Goal: Task Accomplishment & Management: Manage account settings

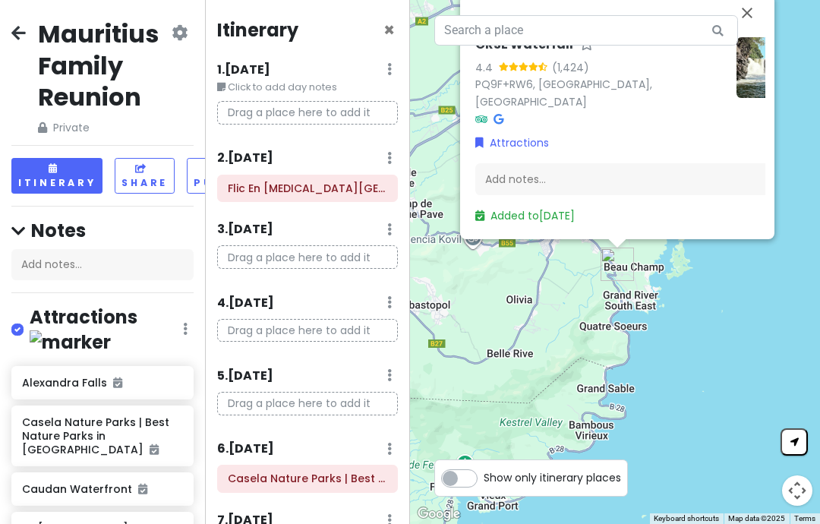
click at [746, 31] on button "Close" at bounding box center [747, 13] width 36 height 36
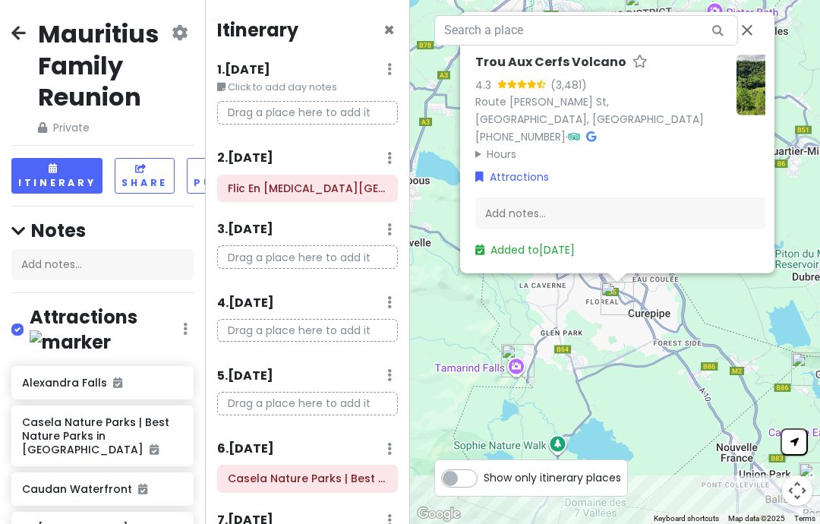
click at [749, 49] on button "Close" at bounding box center [747, 30] width 36 height 36
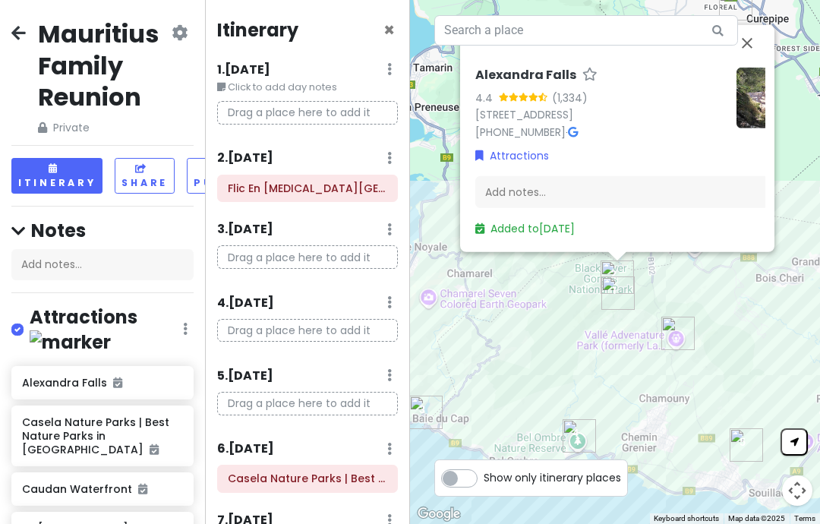
click at [572, 236] on link "Added to Wed 8/20" at bounding box center [524, 228] width 99 height 15
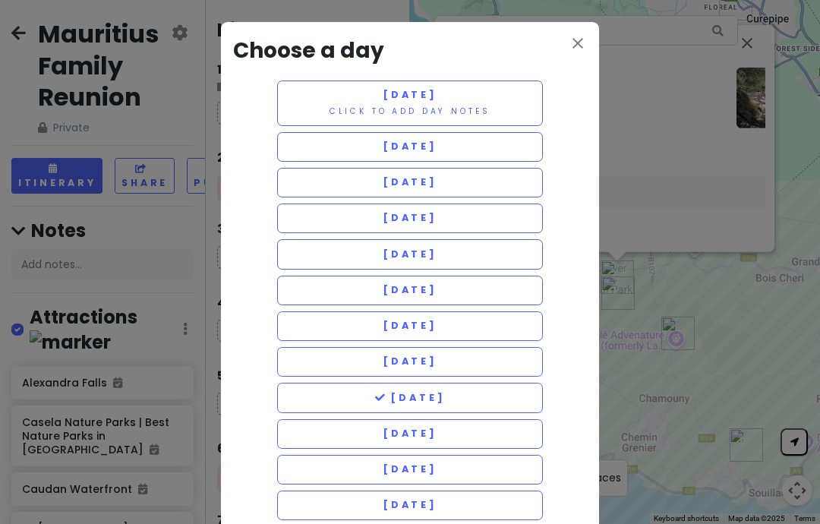
click at [485, 430] on button "Thursday 8/21" at bounding box center [410, 434] width 266 height 30
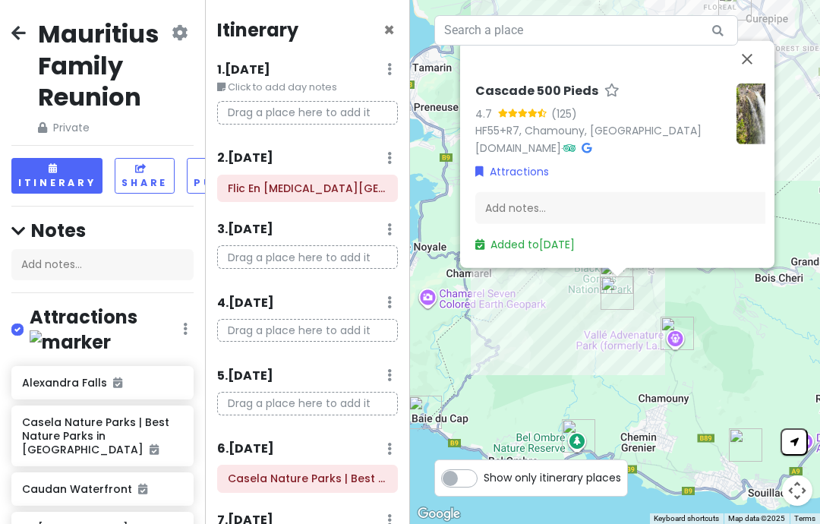
click at [575, 252] on link "Added to Wed 8/20" at bounding box center [524, 244] width 99 height 15
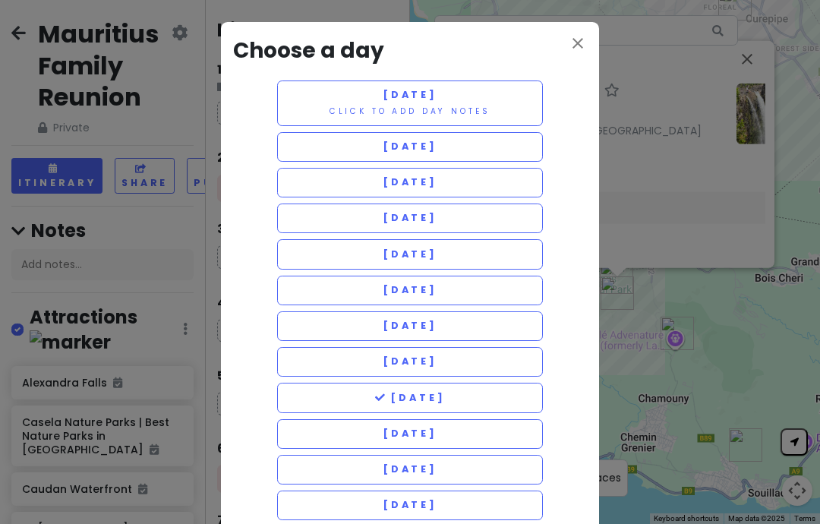
click at [487, 424] on button "Thursday 8/21" at bounding box center [410, 434] width 266 height 30
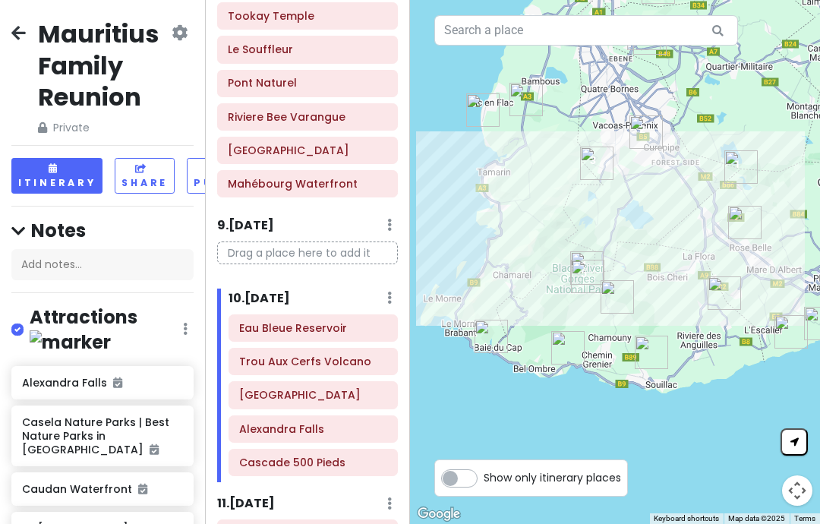
scroll to position [890, 0]
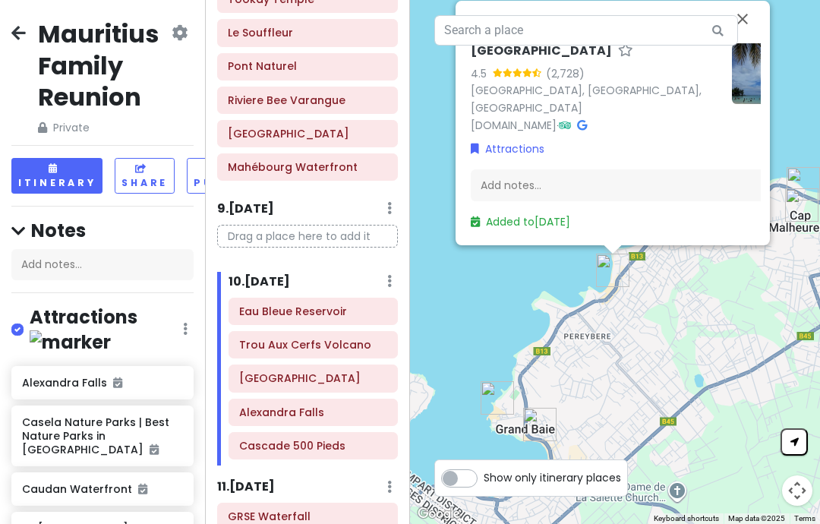
click at [569, 229] on link "Added to Sat 8/23" at bounding box center [520, 221] width 99 height 15
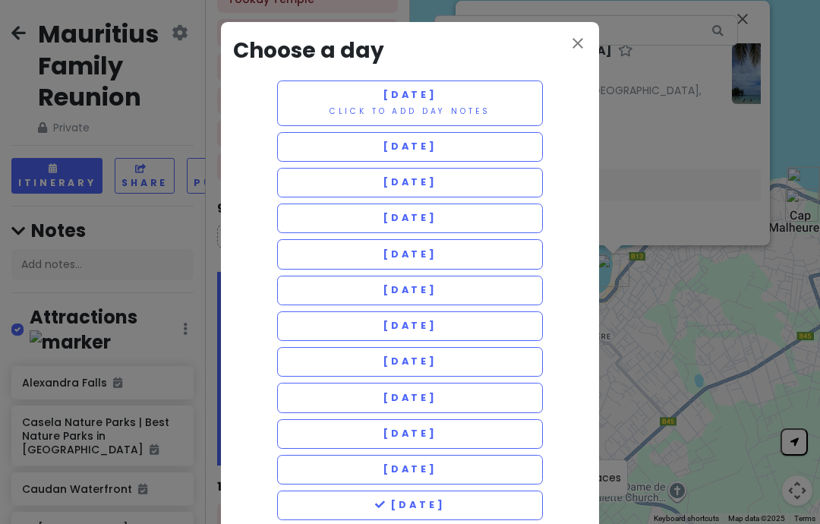
scroll to position [0, 0]
click at [497, 423] on button "Thursday 8/21" at bounding box center [410, 434] width 266 height 30
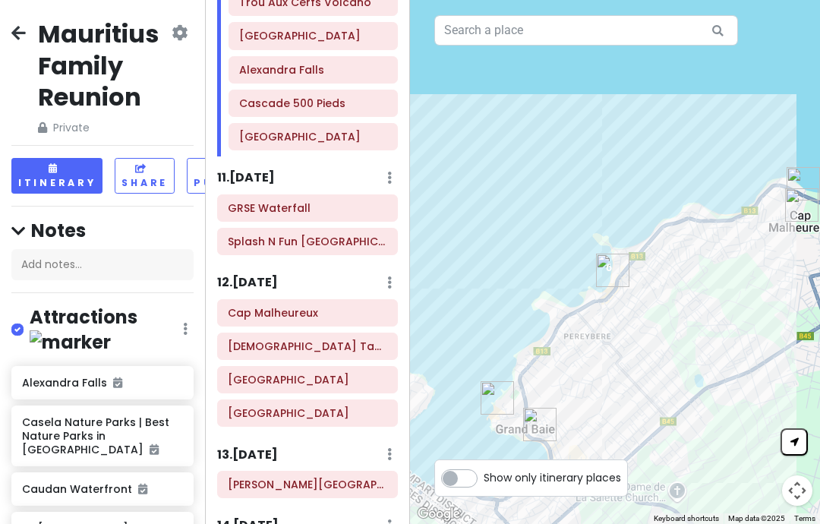
scroll to position [1261, 0]
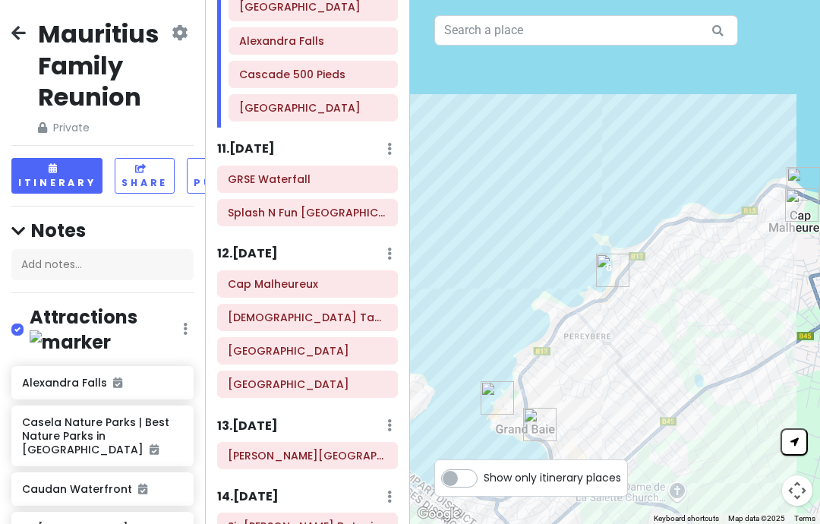
click at [813, 523] on html "Mauritius Family Reunion Private Change Dates Make a Copy Delete Trip Give Feed…" at bounding box center [410, 262] width 820 height 524
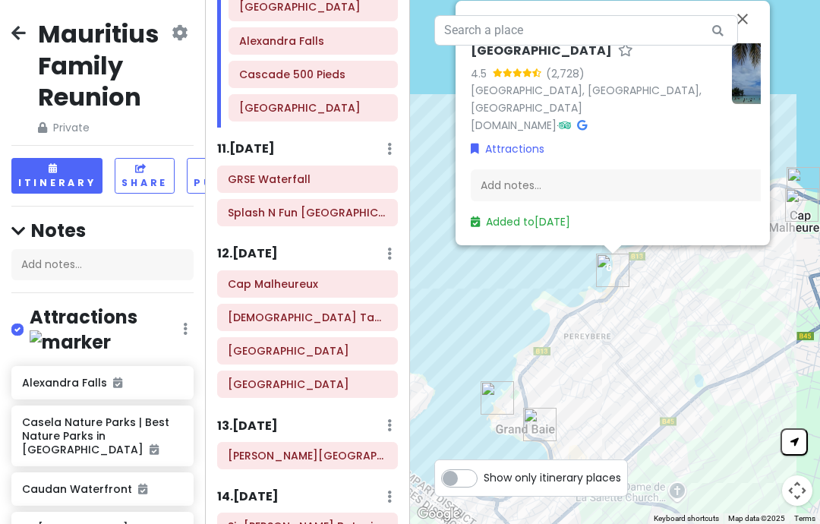
click at [570, 229] on link "Added to Thu 8/21" at bounding box center [520, 221] width 99 height 15
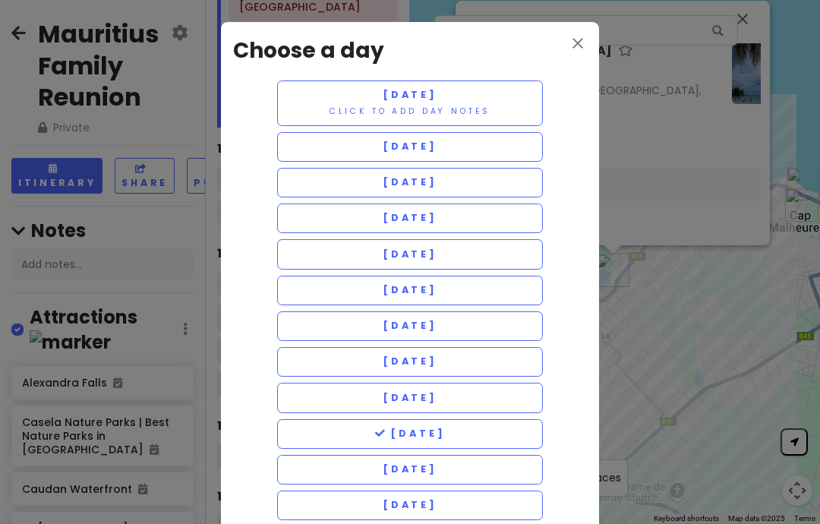
click at [501, 422] on button "Thursday 8/21" at bounding box center [410, 434] width 266 height 30
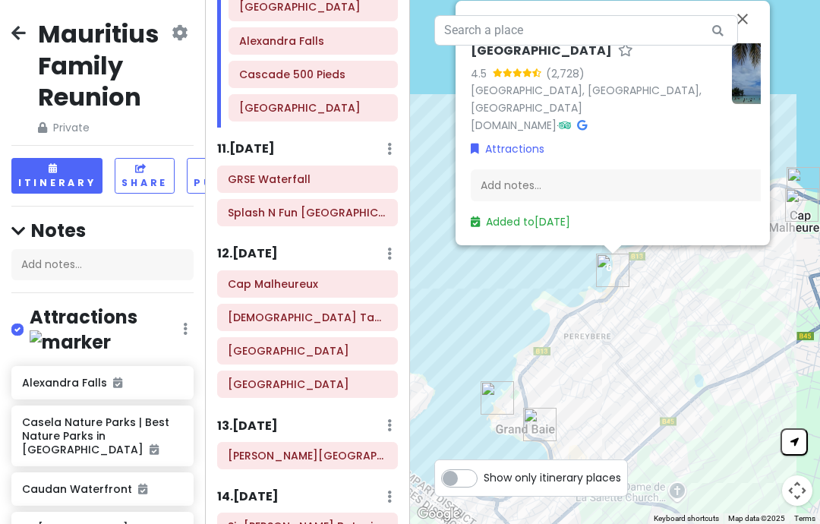
click at [570, 229] on link "Added to Thu 8/21" at bounding box center [520, 221] width 99 height 15
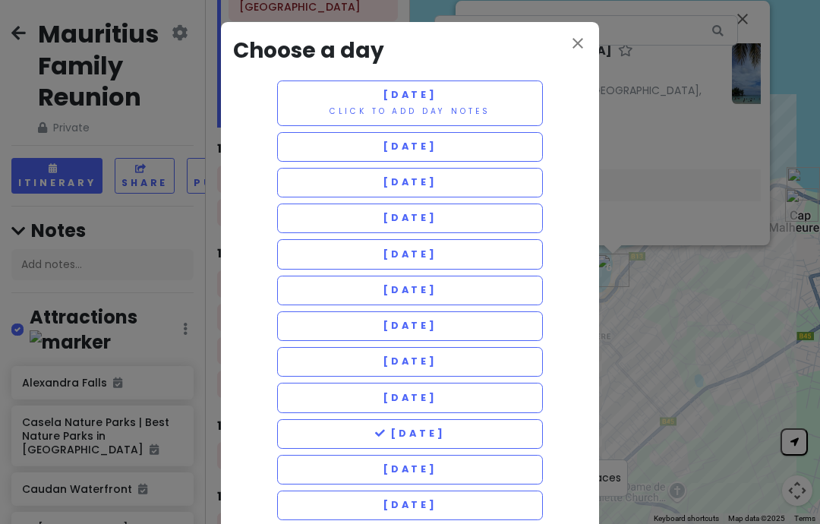
click at [448, 407] on button "Wednesday 8/20" at bounding box center [410, 398] width 266 height 30
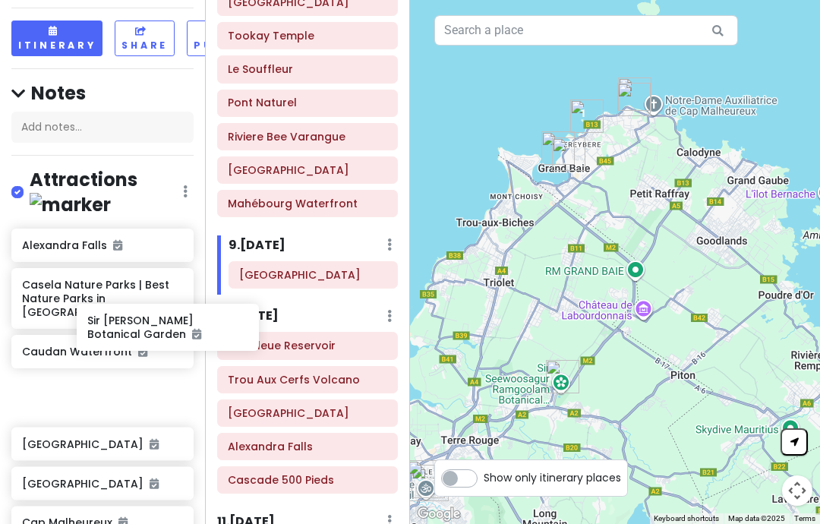
scroll to position [137, 49]
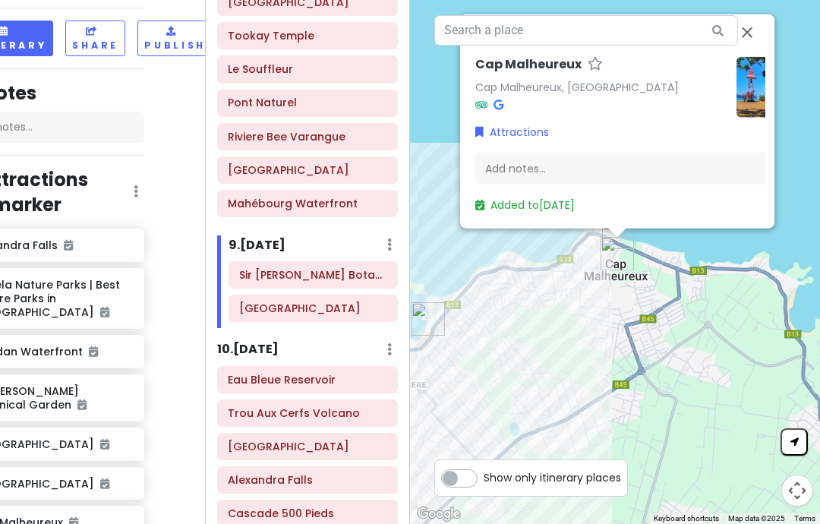
click at [568, 213] on link "Added to Sat 8/23" at bounding box center [524, 204] width 99 height 15
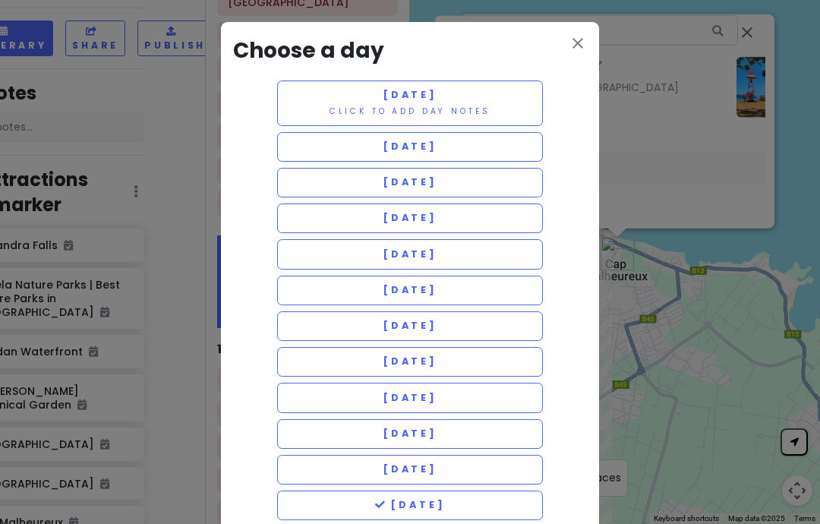
click at [463, 419] on button "Thursday 8/21" at bounding box center [410, 434] width 266 height 30
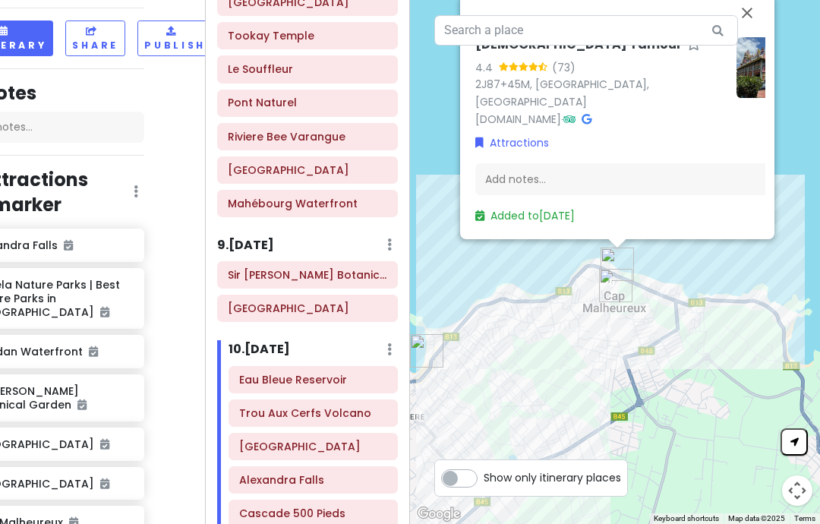
click at [572, 223] on link "Added to Sat 8/23" at bounding box center [524, 215] width 99 height 15
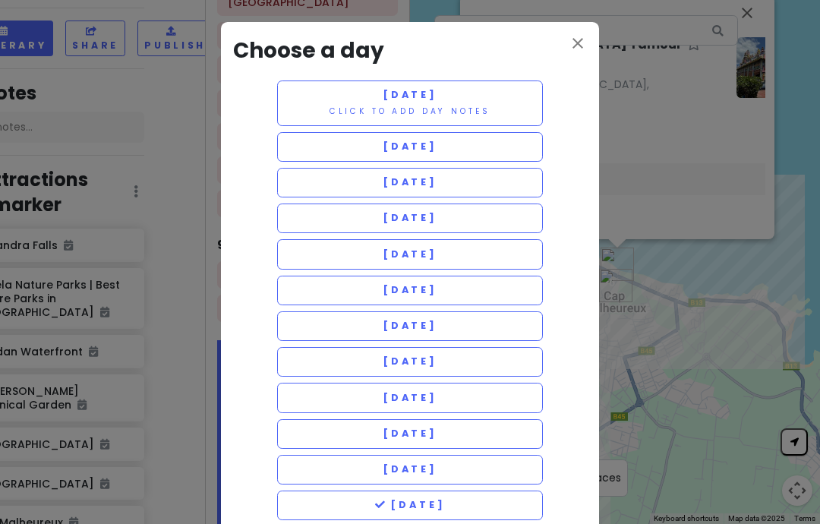
click at [470, 408] on button "Wednesday 8/20" at bounding box center [410, 398] width 266 height 30
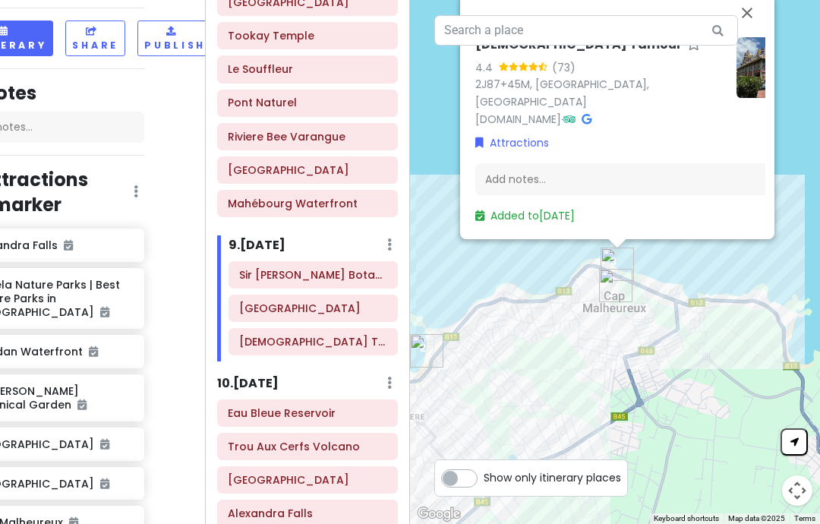
click at [575, 223] on link "Added to Wed 8/20" at bounding box center [524, 215] width 99 height 15
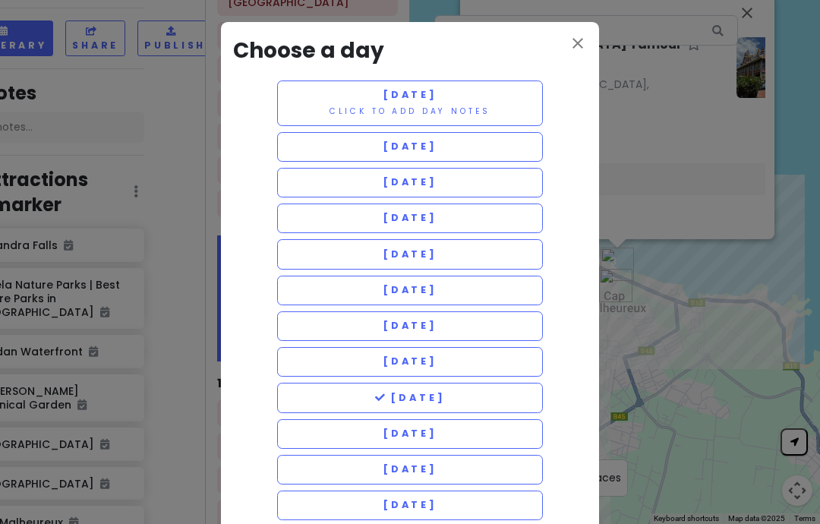
click at [471, 419] on button "Thursday 8/21" at bounding box center [410, 434] width 266 height 30
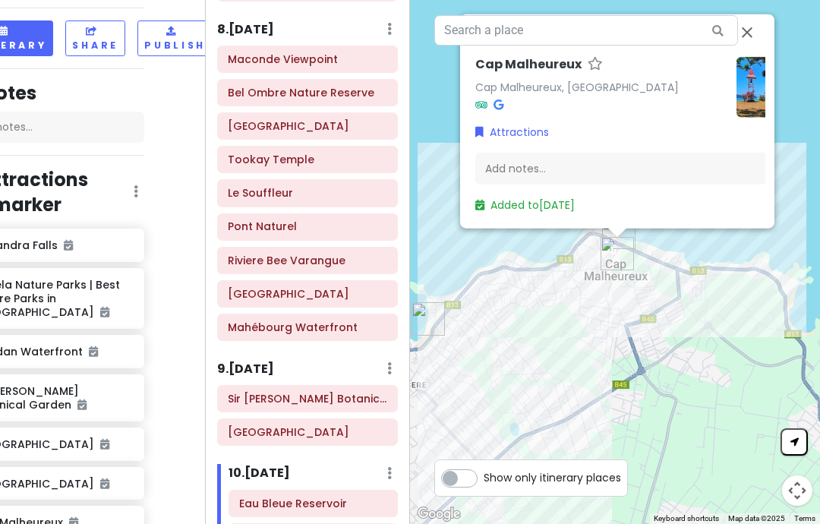
scroll to position [728, 0]
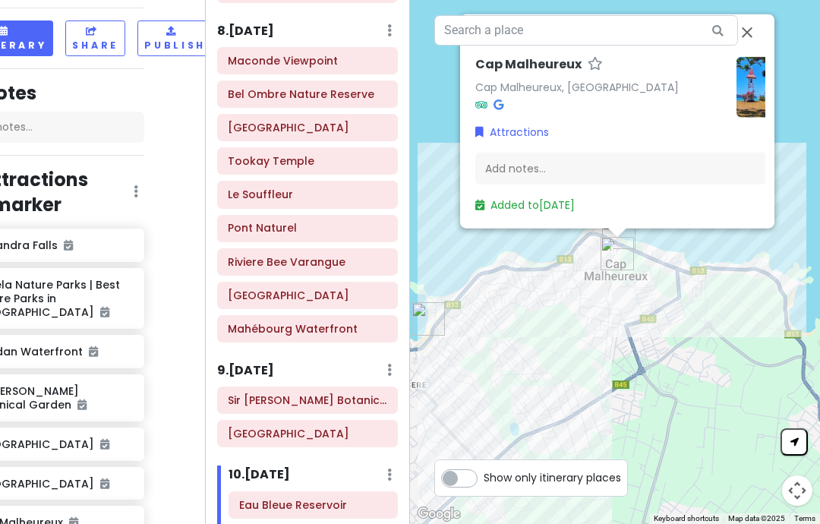
click at [609, 276] on img "Cap Malheureux" at bounding box center [617, 254] width 46 height 46
click at [752, 51] on button "Close" at bounding box center [747, 32] width 36 height 36
click at [497, 213] on link "Added to Thu 8/21" at bounding box center [524, 204] width 99 height 15
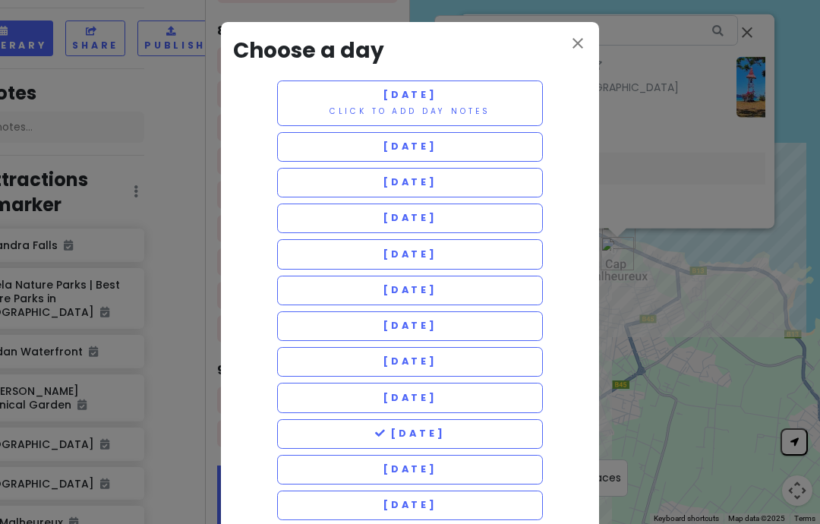
click at [320, 405] on button "Wednesday 8/20" at bounding box center [410, 398] width 266 height 30
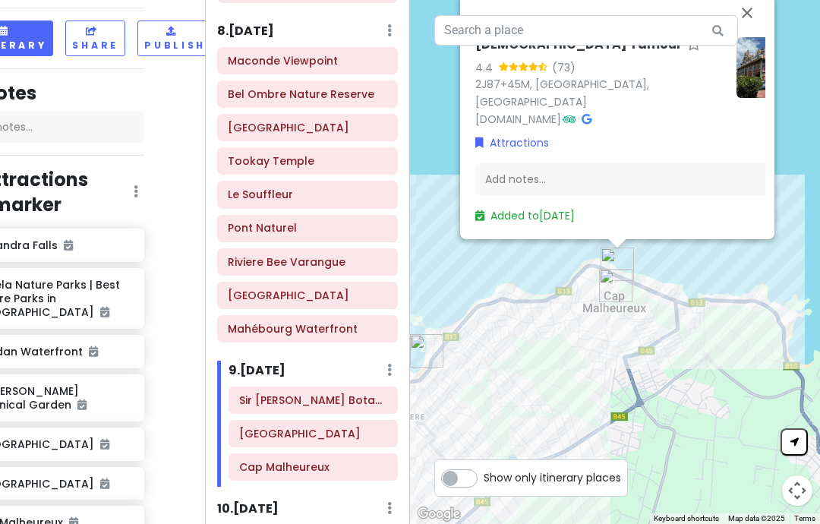
click at [518, 223] on link "Added to Thu 8/21" at bounding box center [524, 215] width 99 height 15
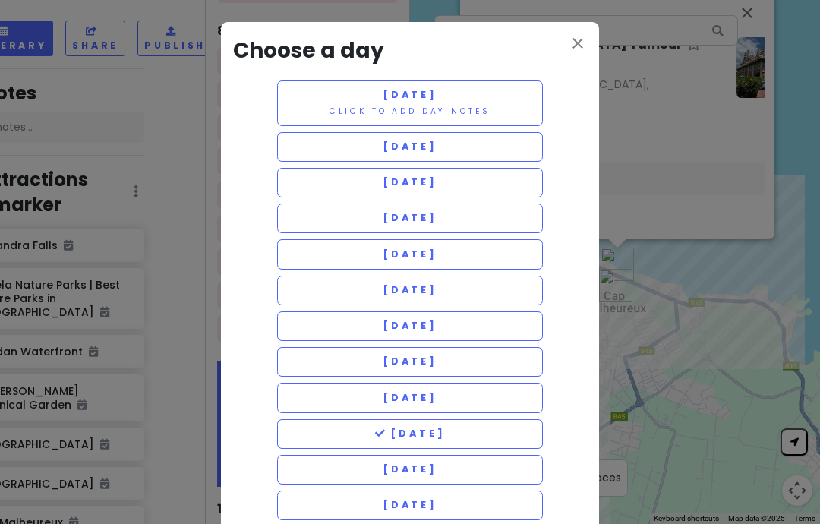
click at [333, 408] on button "Wednesday 8/20" at bounding box center [410, 398] width 266 height 30
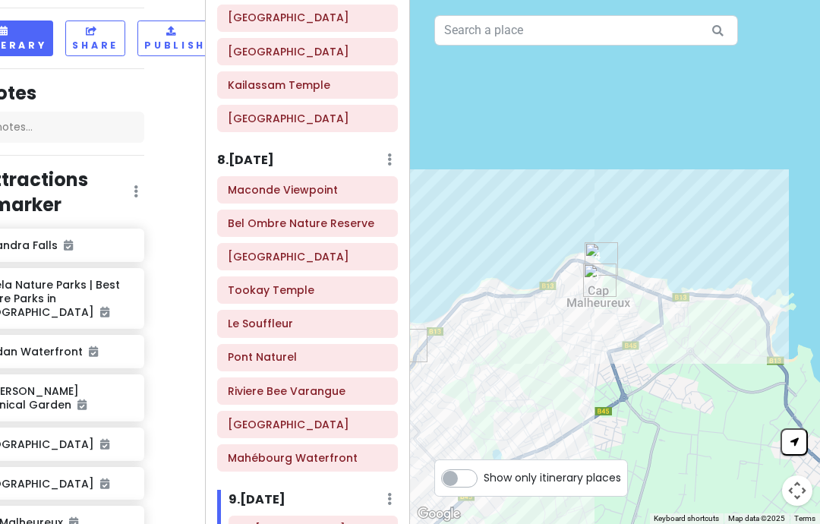
scroll to position [605, 0]
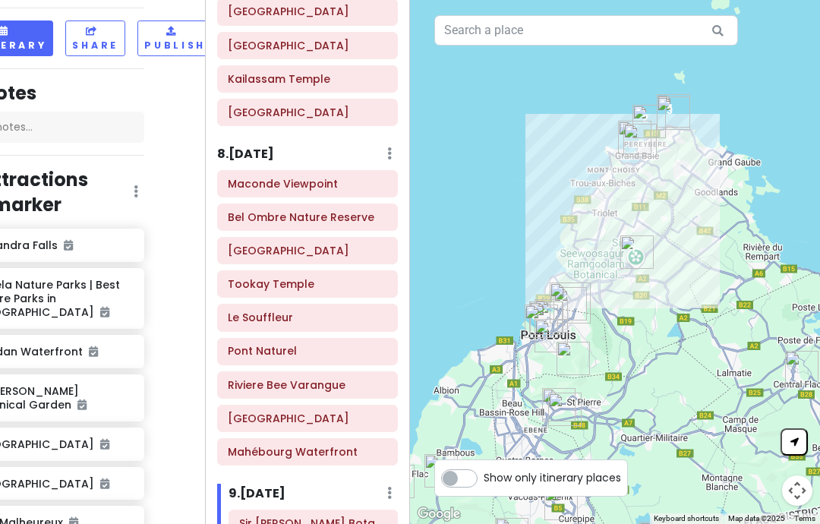
click at [271, 147] on h6 "8 . Tue 8/19" at bounding box center [245, 155] width 57 height 16
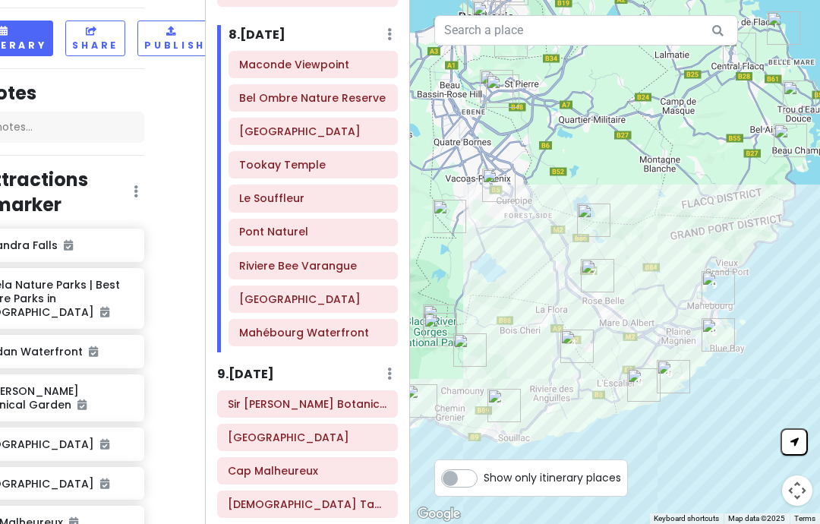
scroll to position [751, 0]
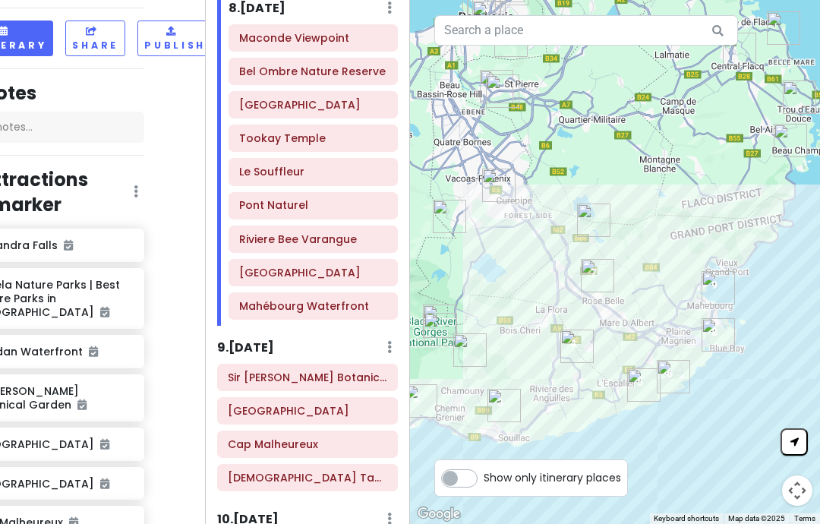
click at [274, 342] on h6 "9 . Wed 8/20" at bounding box center [245, 348] width 57 height 16
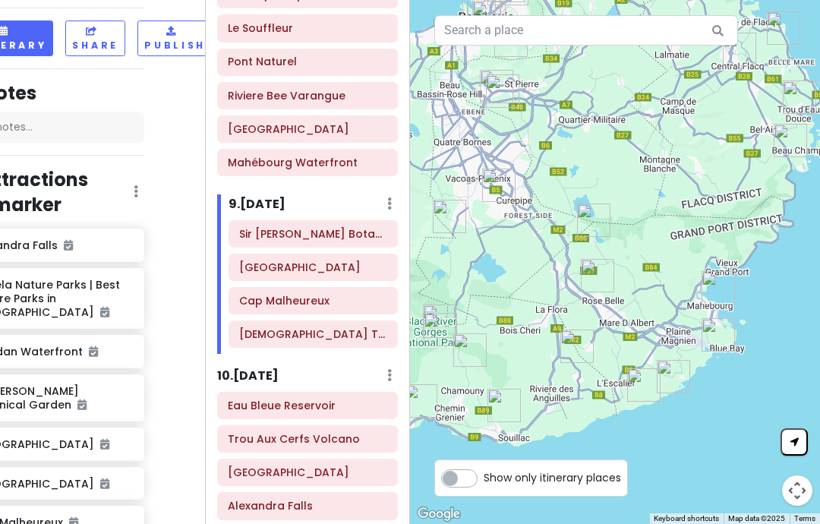
scroll to position [928, 0]
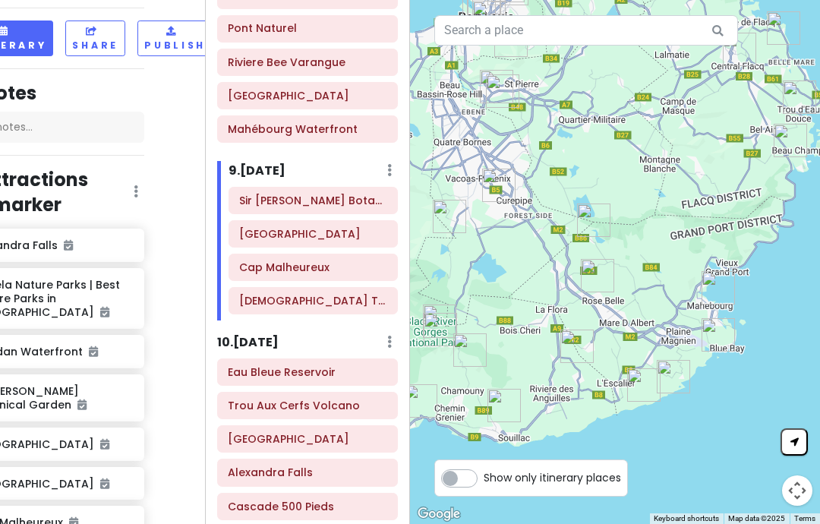
click at [271, 335] on h6 "10 . Thu 8/21" at bounding box center [247, 343] width 61 height 16
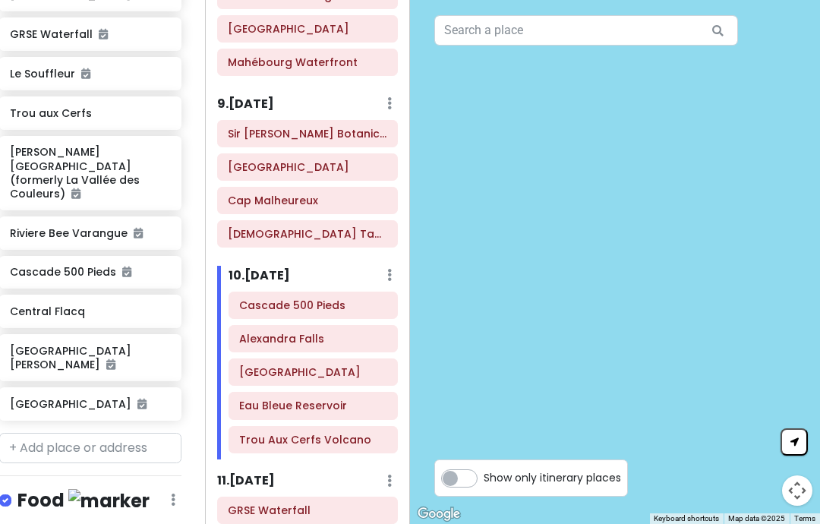
scroll to position [1641, 14]
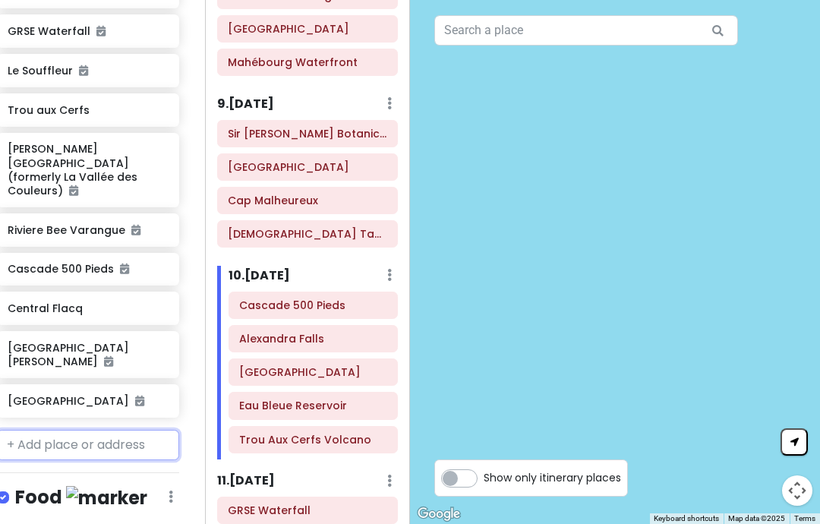
click at [116, 430] on input "text" at bounding box center [88, 445] width 182 height 30
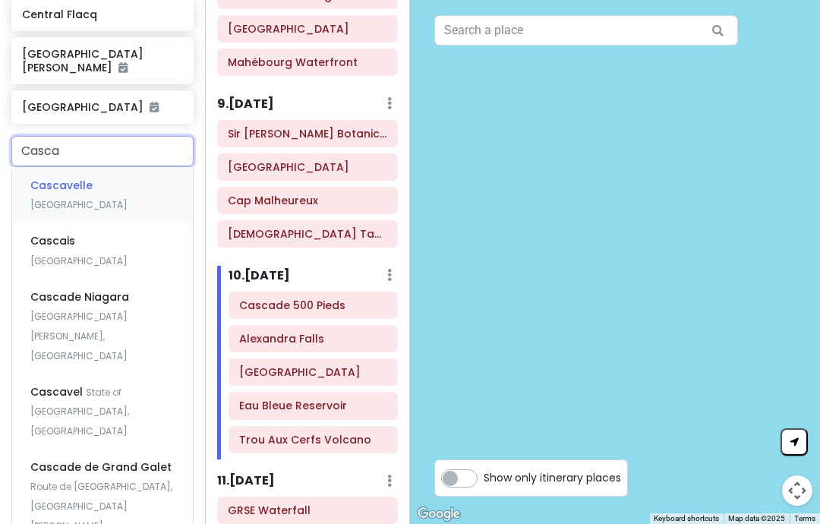
scroll to position [38, 0]
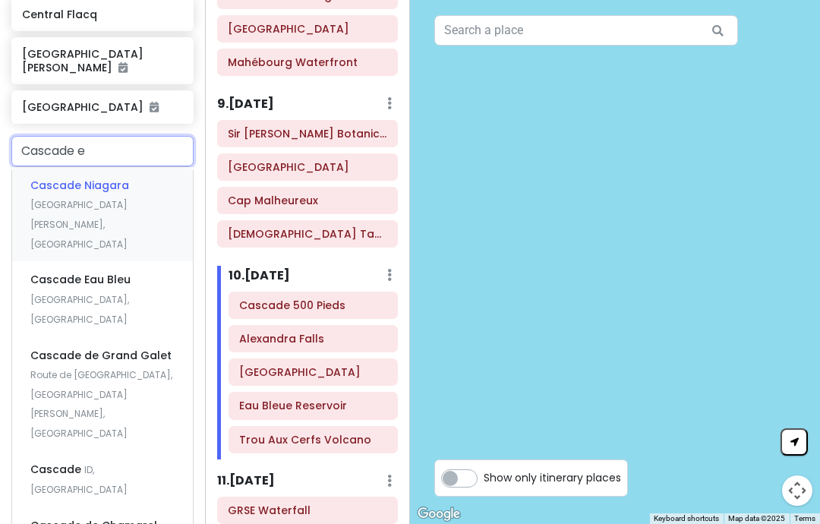
type input "Cascade ea"
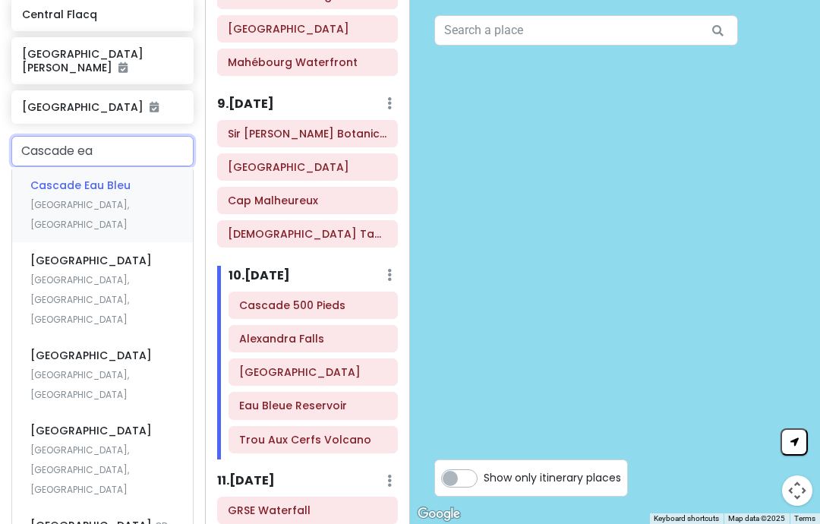
click at [149, 167] on div "Cascade Eau Bleu Cluny, Mauritius" at bounding box center [102, 204] width 181 height 75
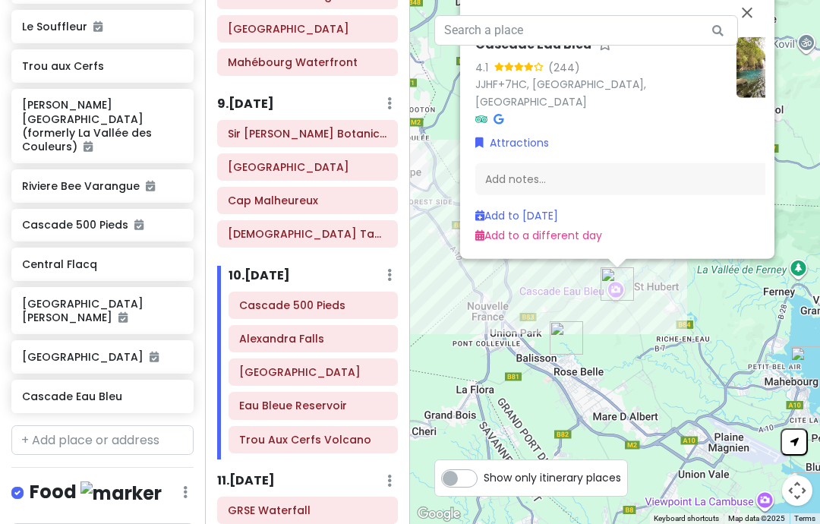
click at [582, 229] on link "Add to a different day" at bounding box center [538, 235] width 127 height 15
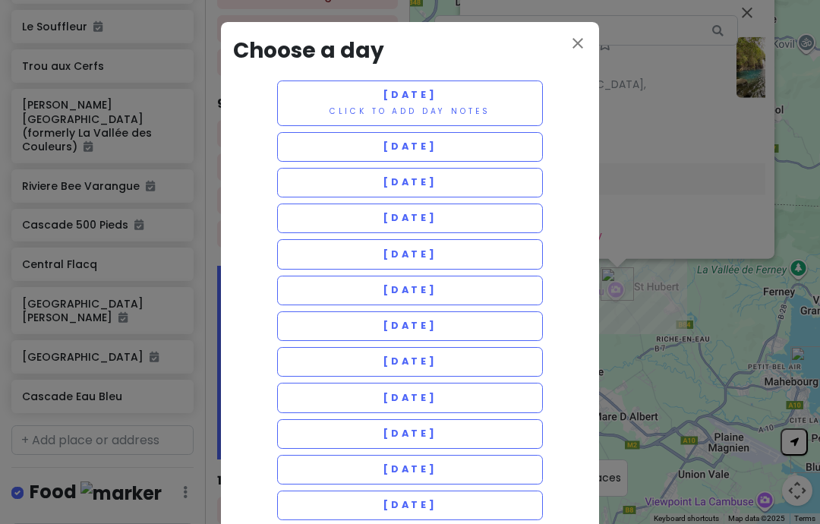
scroll to position [0, 0]
click at [474, 395] on button "Wednesday 8/20" at bounding box center [410, 398] width 266 height 30
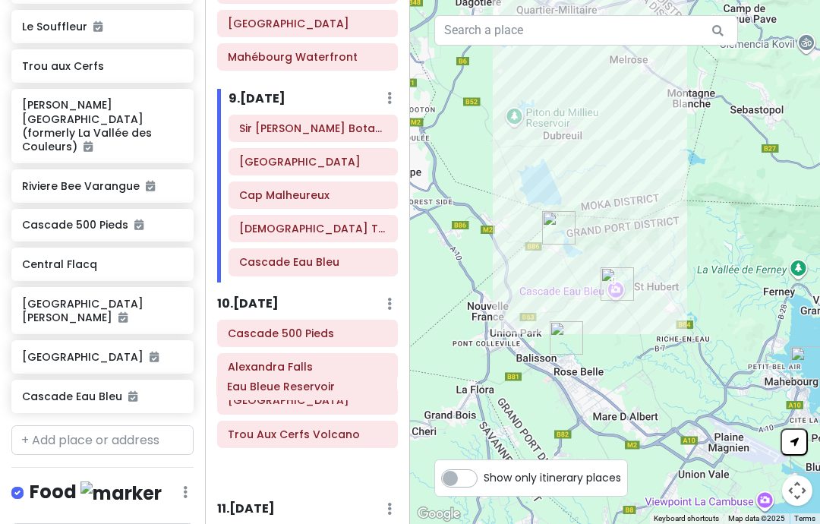
scroll to position [1008, 0]
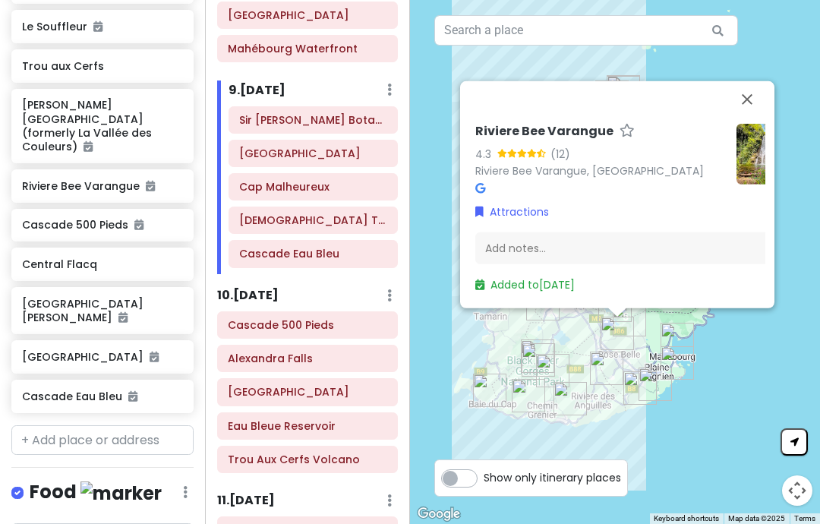
click at [561, 277] on link "Added to Tue 8/19" at bounding box center [524, 284] width 99 height 15
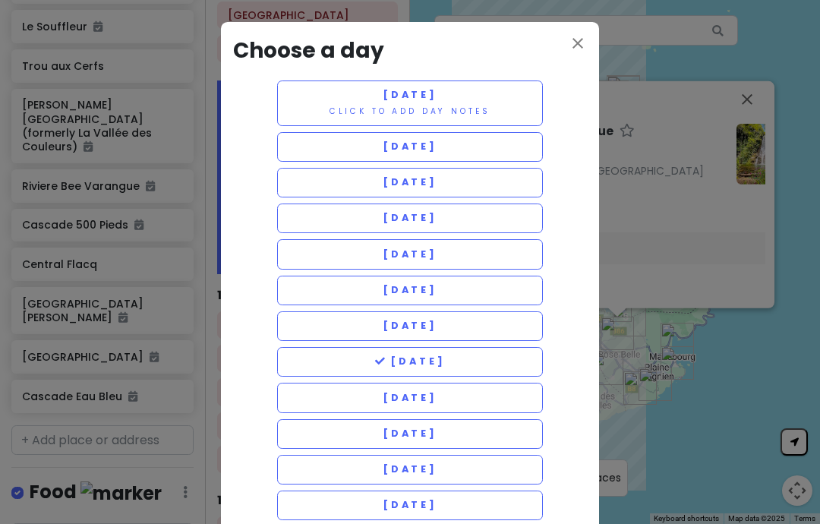
scroll to position [0, 0]
click at [471, 491] on button "Saturday 8/23" at bounding box center [410, 505] width 266 height 30
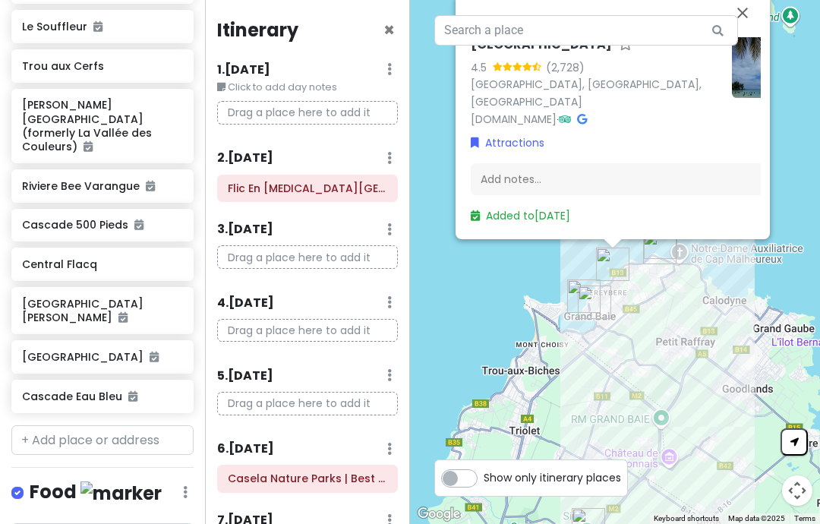
click at [387, 71] on icon at bounding box center [389, 69] width 5 height 12
click at [377, 152] on link "Delete Day" at bounding box center [344, 151] width 123 height 36
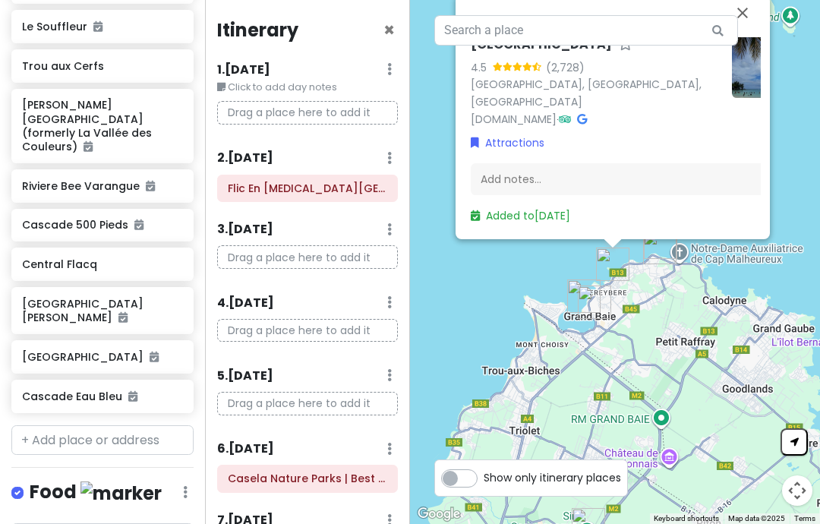
click at [391, 75] on icon at bounding box center [389, 69] width 5 height 12
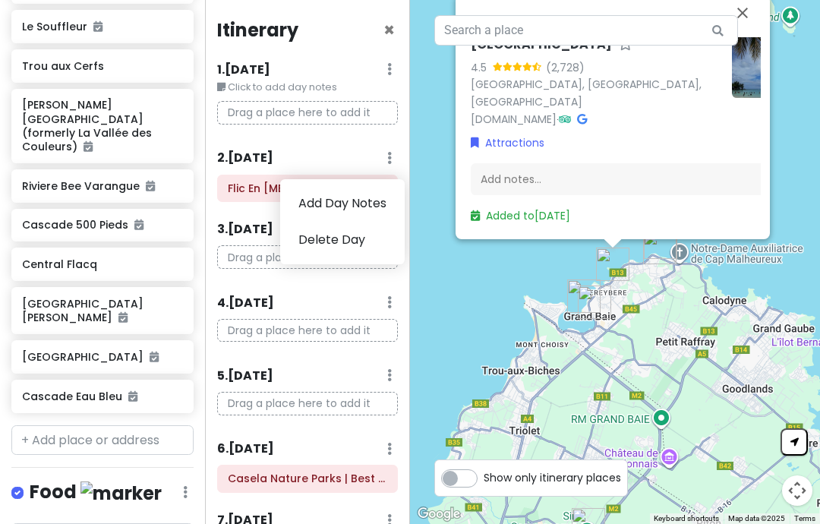
click at [370, 241] on link "Delete Day" at bounding box center [342, 240] width 125 height 36
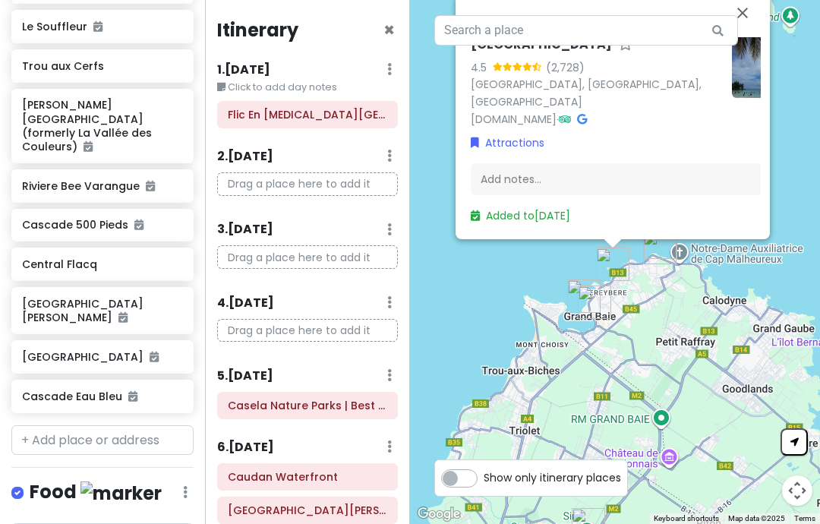
click at [390, 75] on icon at bounding box center [389, 69] width 5 height 12
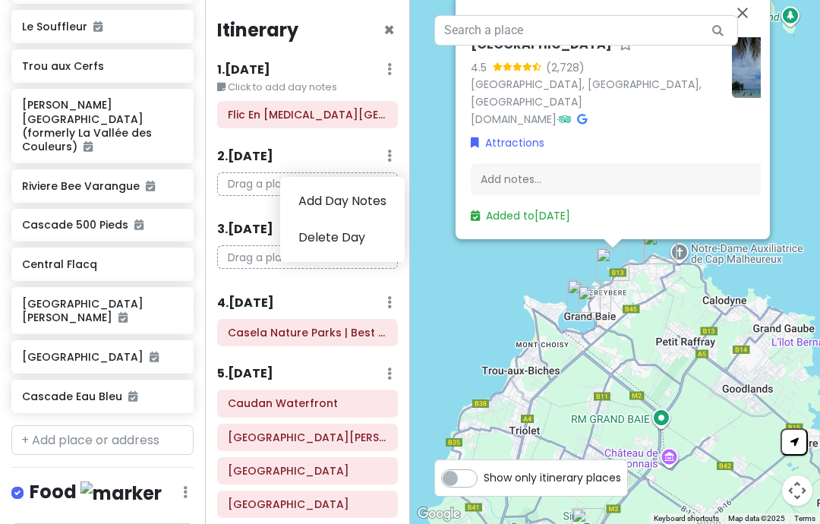
click at [360, 234] on link "Delete Day" at bounding box center [342, 237] width 125 height 36
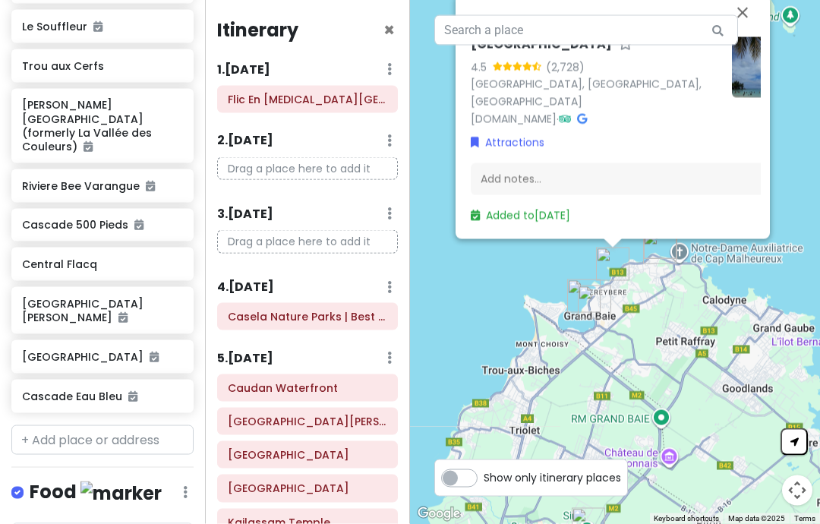
scroll to position [27, 0]
click at [391, 63] on icon at bounding box center [389, 69] width 5 height 12
click at [367, 133] on link "Delete Day" at bounding box center [342, 151] width 125 height 36
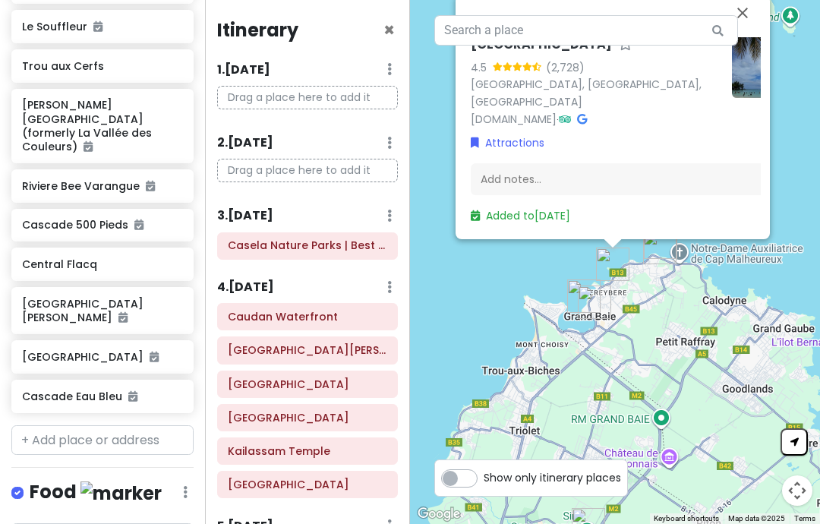
click at [384, 141] on div "2 . Wed 8/13 Add Day Notes Delete Day" at bounding box center [307, 147] width 181 height 26
click at [389, 75] on icon at bounding box center [389, 69] width 5 height 12
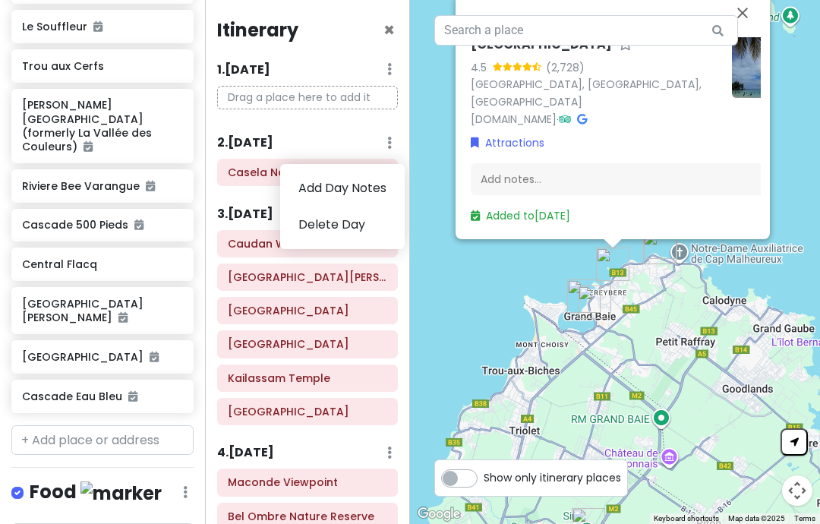
click at [365, 221] on link "Delete Day" at bounding box center [342, 225] width 125 height 36
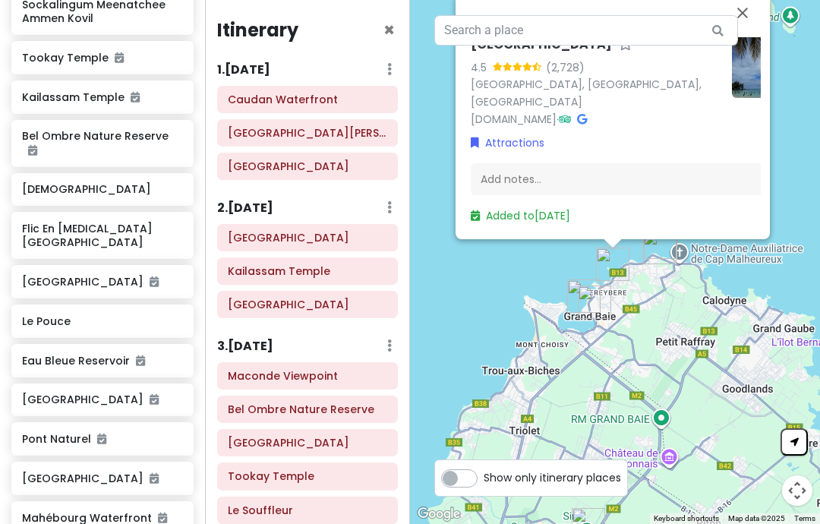
click at [389, 66] on icon at bounding box center [389, 69] width 5 height 12
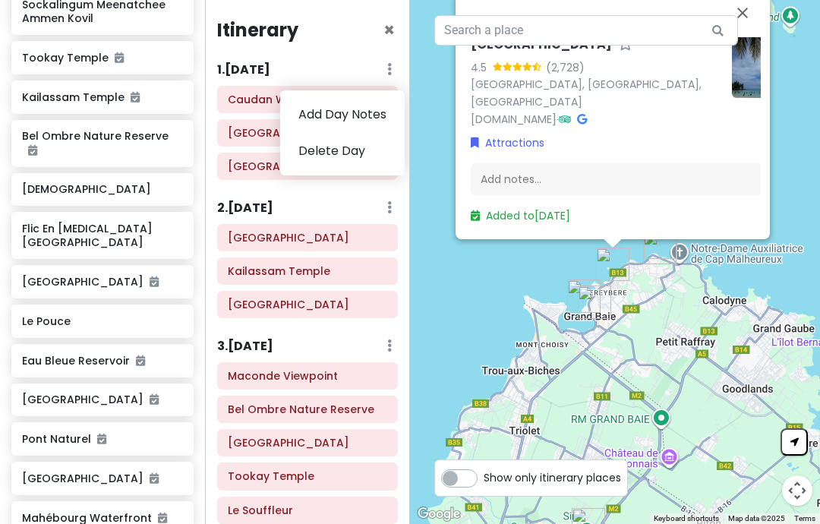
click at [377, 111] on link "Add Day Notes" at bounding box center [342, 114] width 125 height 36
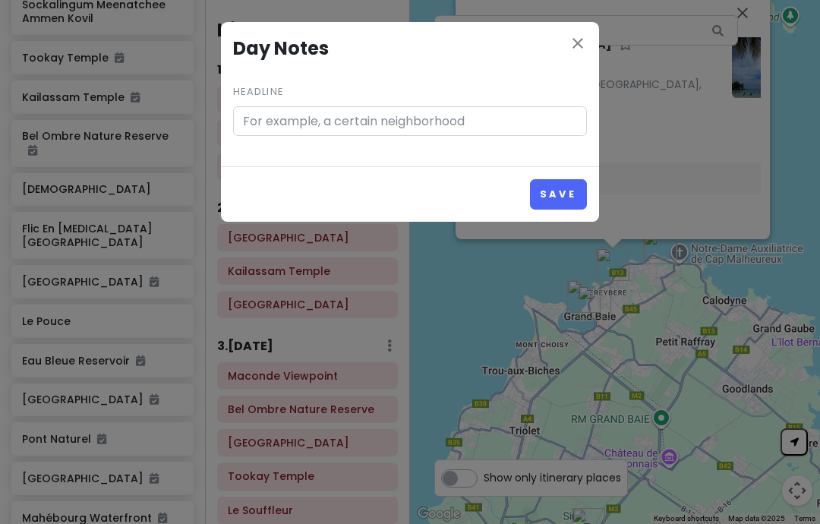
click at [558, 185] on button "Save" at bounding box center [558, 194] width 57 height 30
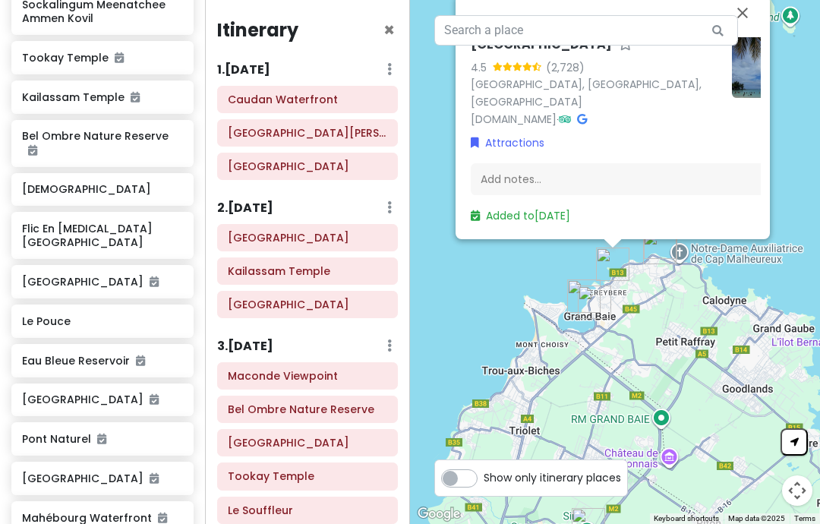
click at [383, 71] on div "1 . Tue 8/12 Add Day Notes Delete Day" at bounding box center [307, 73] width 181 height 26
click at [389, 67] on icon at bounding box center [389, 69] width 5 height 12
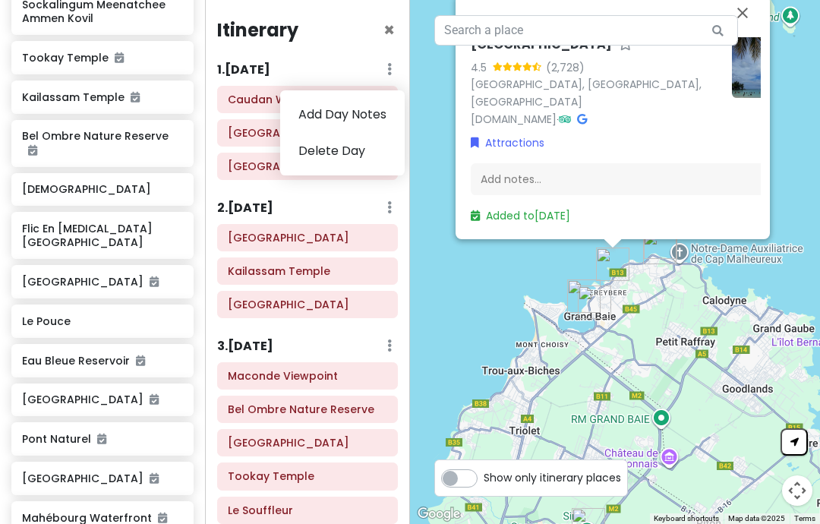
click at [378, 112] on link "Add Day Notes" at bounding box center [342, 114] width 125 height 36
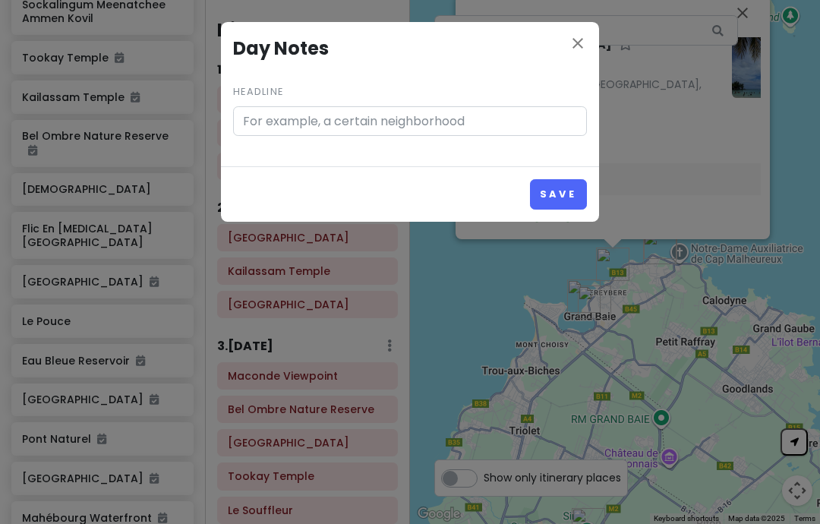
click at [579, 39] on icon "close" at bounding box center [578, 43] width 18 height 18
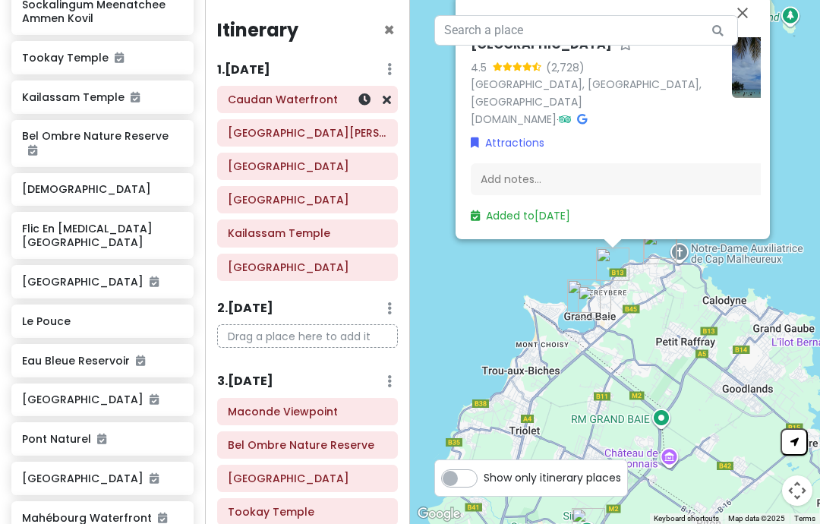
click at [388, 103] on icon at bounding box center [387, 99] width 8 height 12
click at [386, 96] on icon at bounding box center [387, 99] width 8 height 12
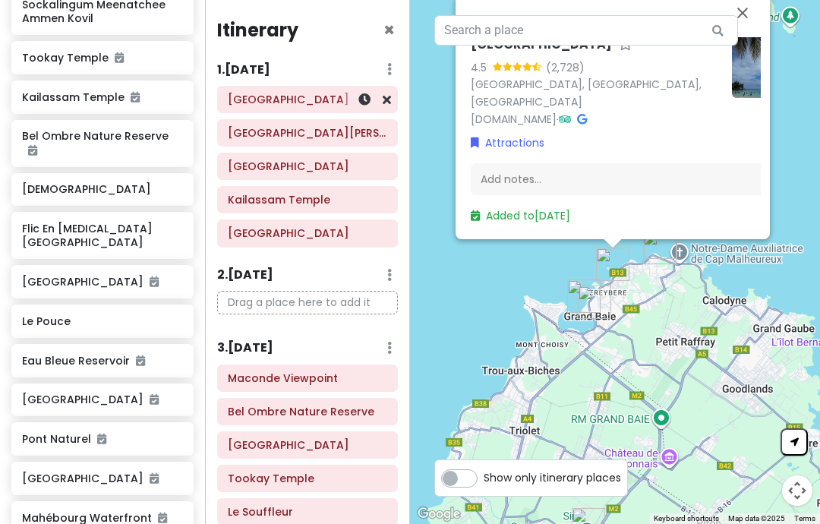
click at [386, 97] on icon at bounding box center [387, 99] width 8 height 12
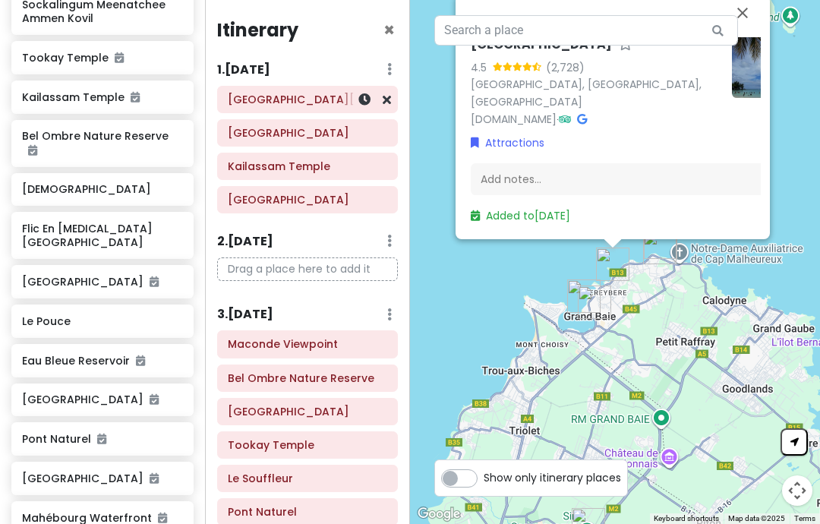
click at [387, 97] on icon at bounding box center [387, 99] width 8 height 12
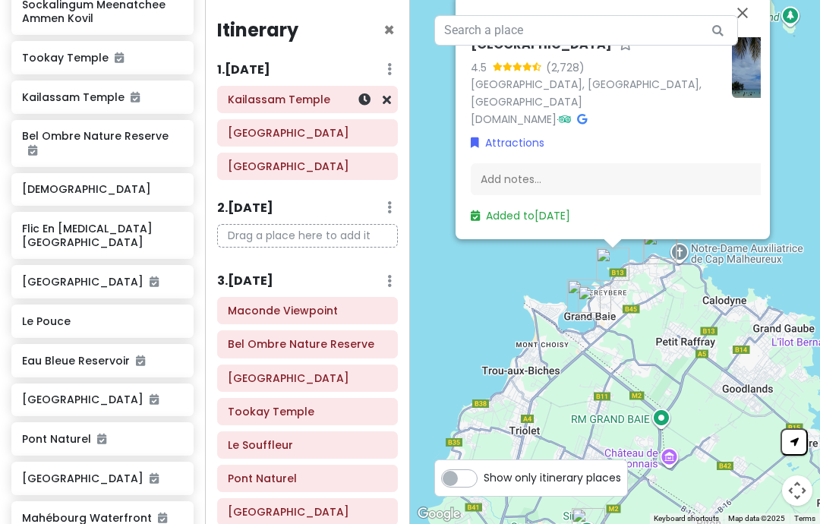
click at [389, 92] on link at bounding box center [387, 99] width 8 height 17
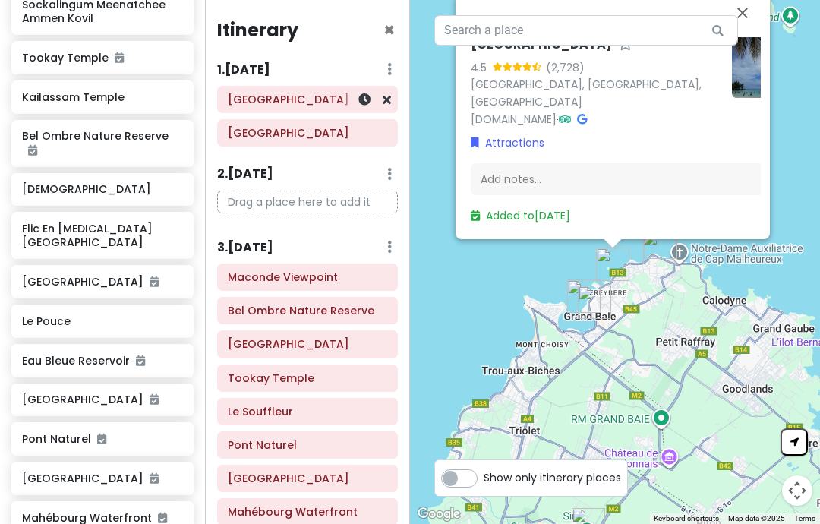
click at [389, 95] on icon at bounding box center [387, 99] width 8 height 12
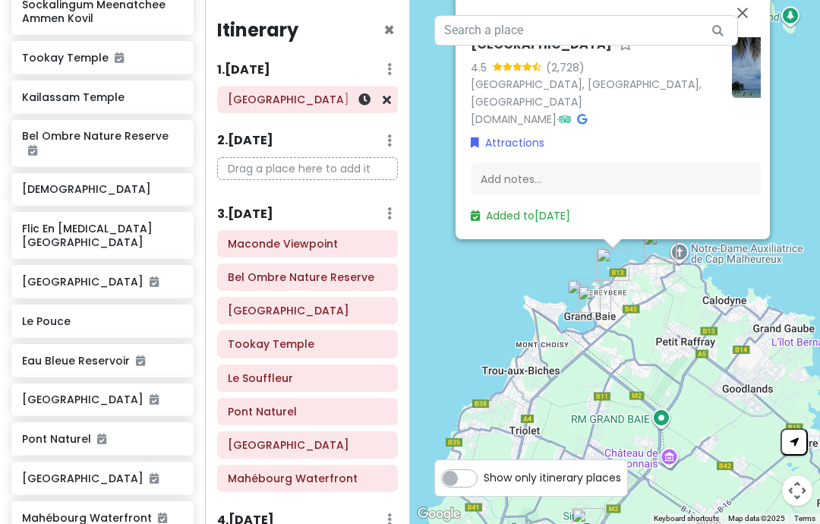
click at [389, 93] on icon at bounding box center [387, 99] width 8 height 12
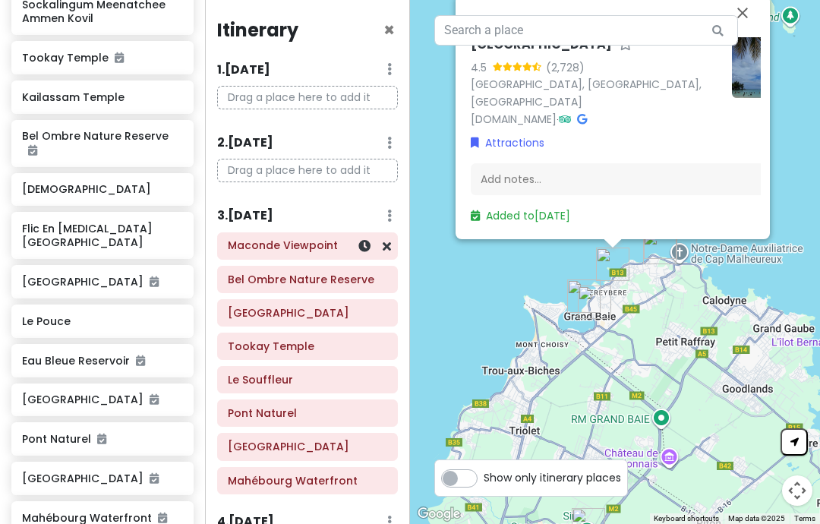
click at [389, 75] on icon at bounding box center [389, 69] width 5 height 12
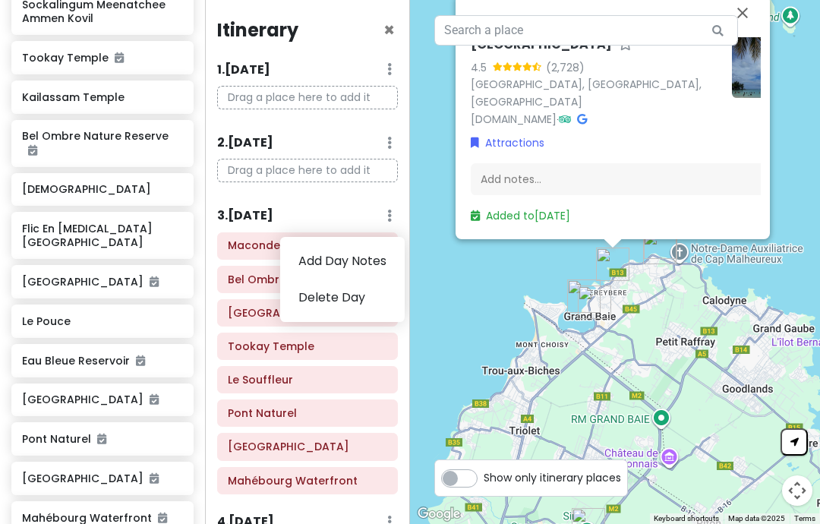
click at [373, 198] on div "Itinerary × 1 . Tue 8/12 Add Day Notes Delete Day Drag a place here to add it 2…" at bounding box center [307, 262] width 205 height 524
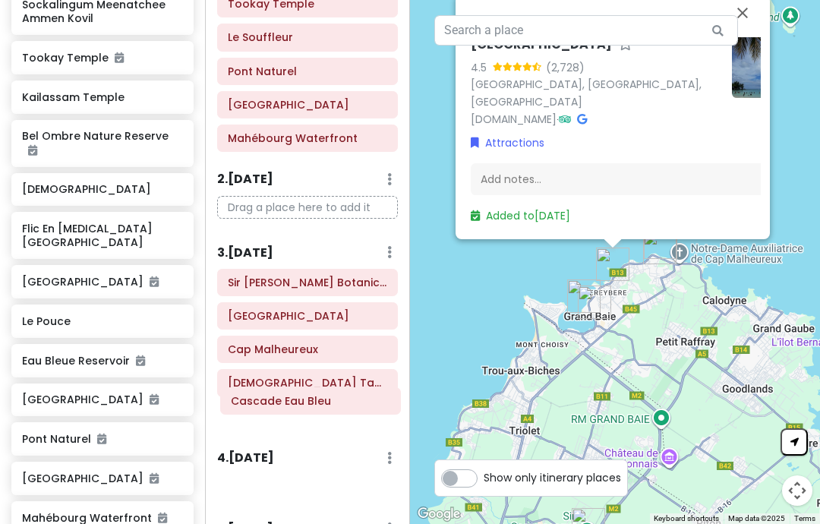
scroll to position [25, 0]
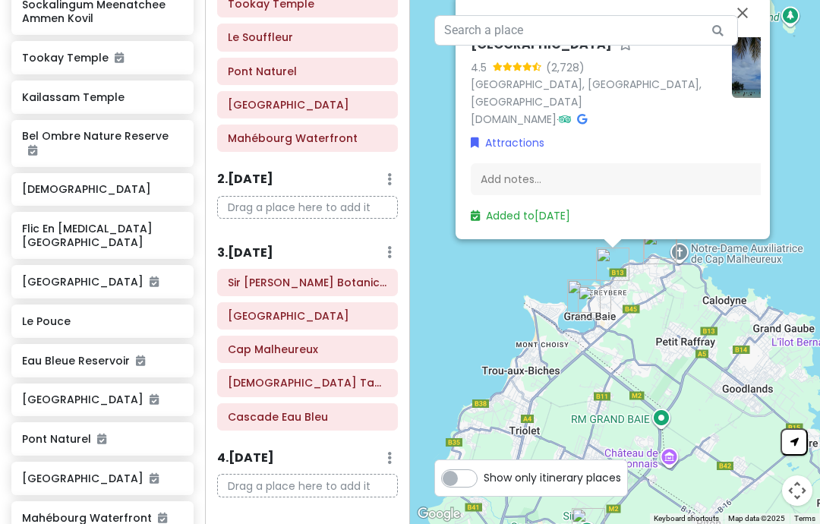
click at [740, 31] on button "Close" at bounding box center [742, 13] width 36 height 36
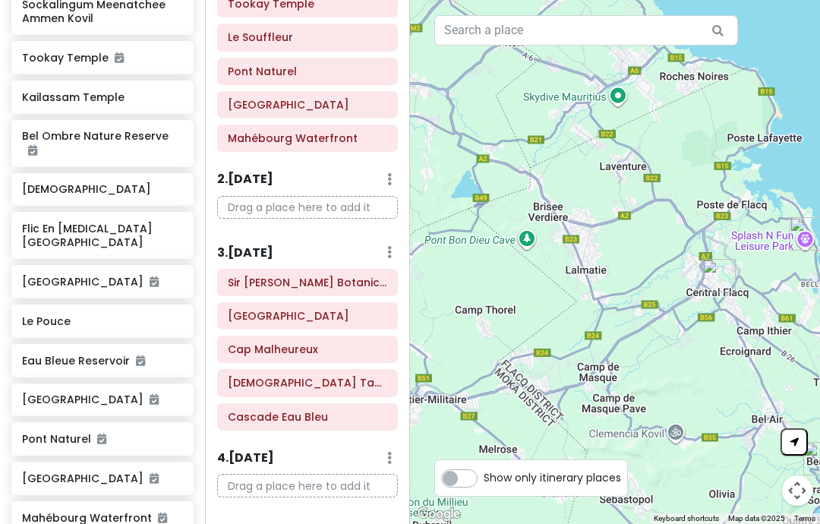
click at [273, 245] on h6 "3 . Thu 8/14" at bounding box center [245, 253] width 56 height 16
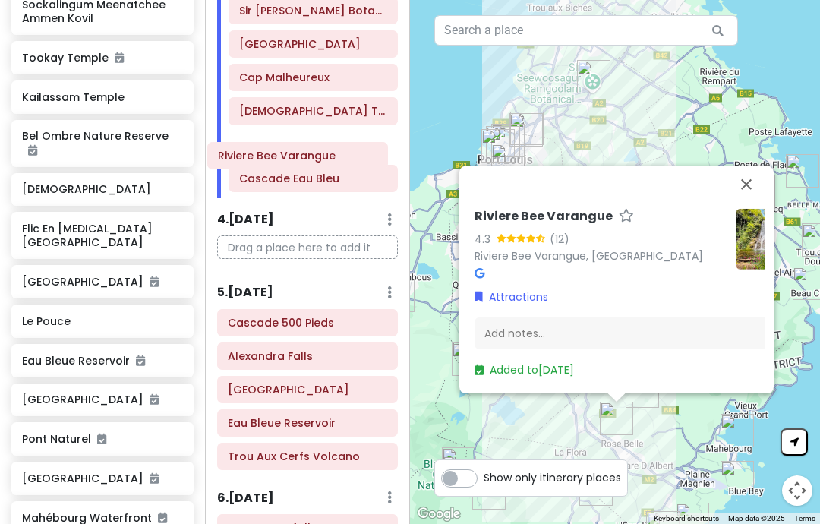
scroll to position [467, 0]
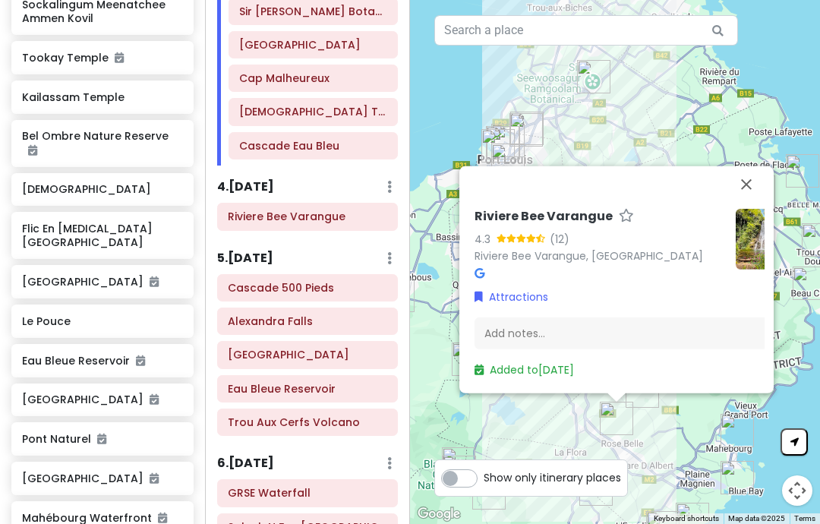
click at [755, 203] on button "Close" at bounding box center [746, 184] width 36 height 36
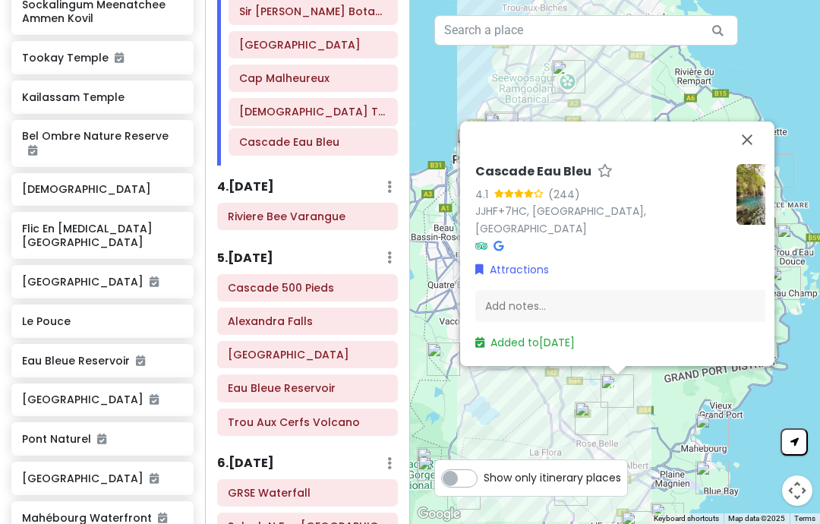
scroll to position [466, 0]
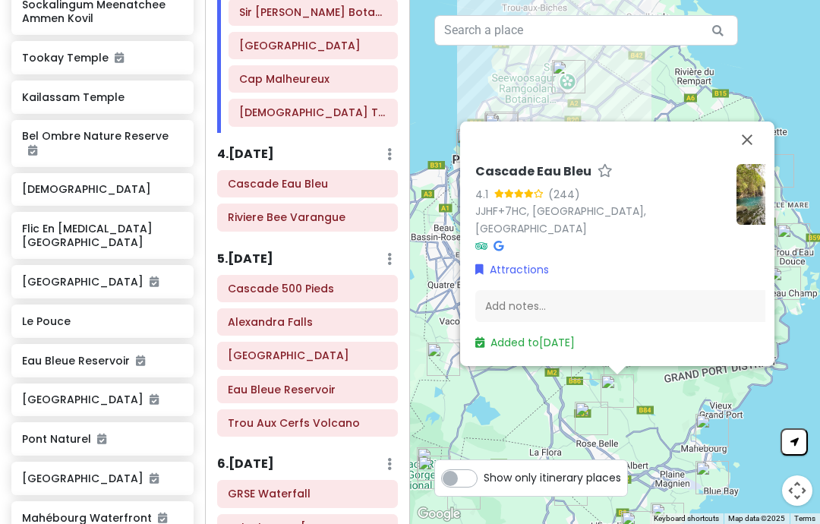
click at [749, 158] on button "Close" at bounding box center [747, 139] width 36 height 36
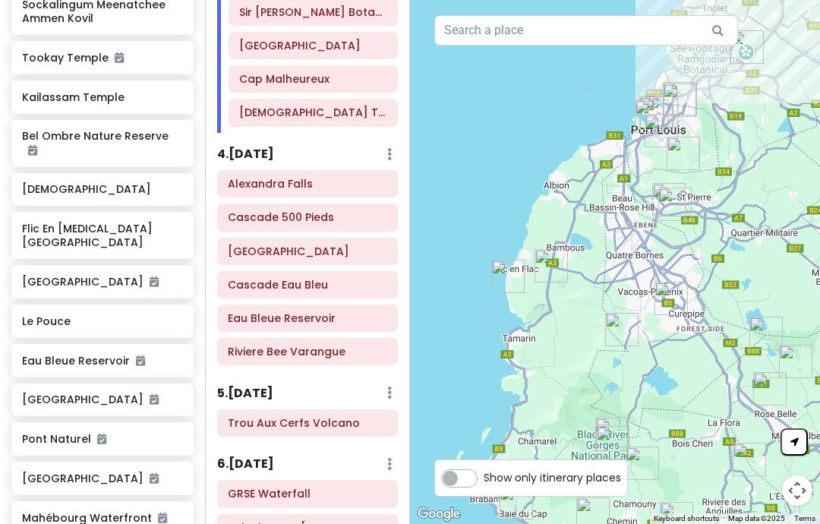
scroll to position [5, 0]
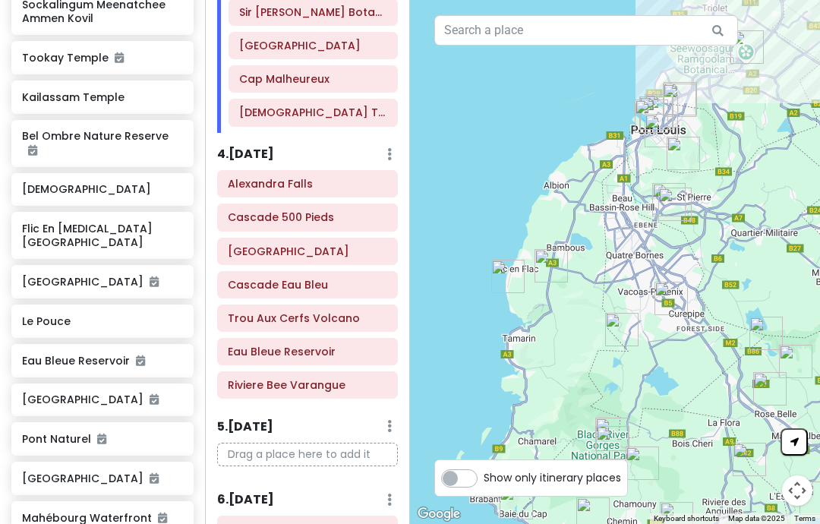
click at [266, 149] on h6 "4 . Fri 8/15" at bounding box center [245, 155] width 57 height 16
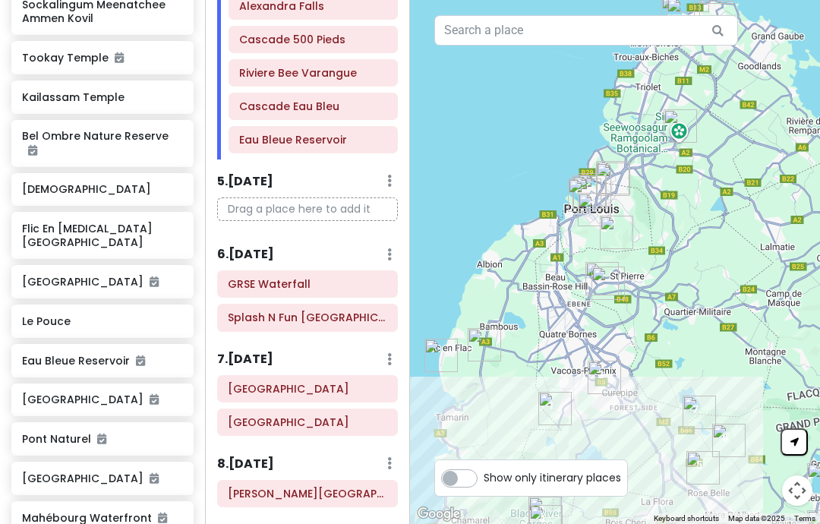
scroll to position [698, 0]
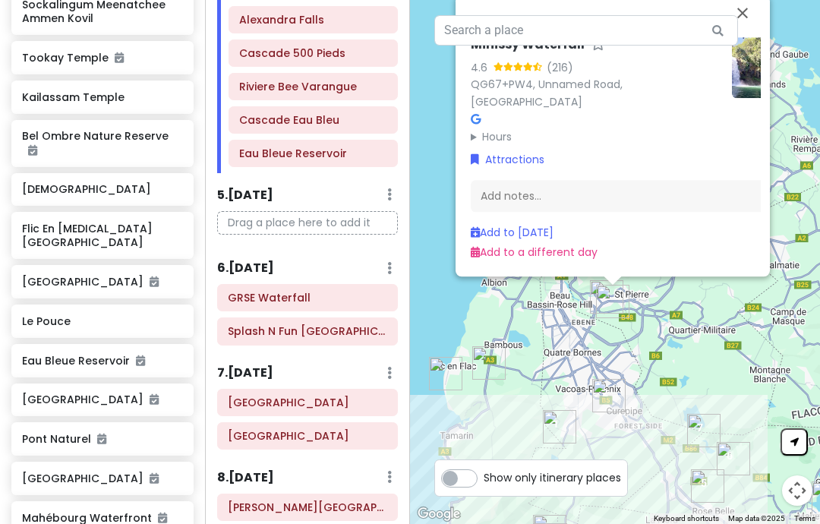
click at [539, 240] on link "Add to Fri 8/15" at bounding box center [512, 232] width 83 height 15
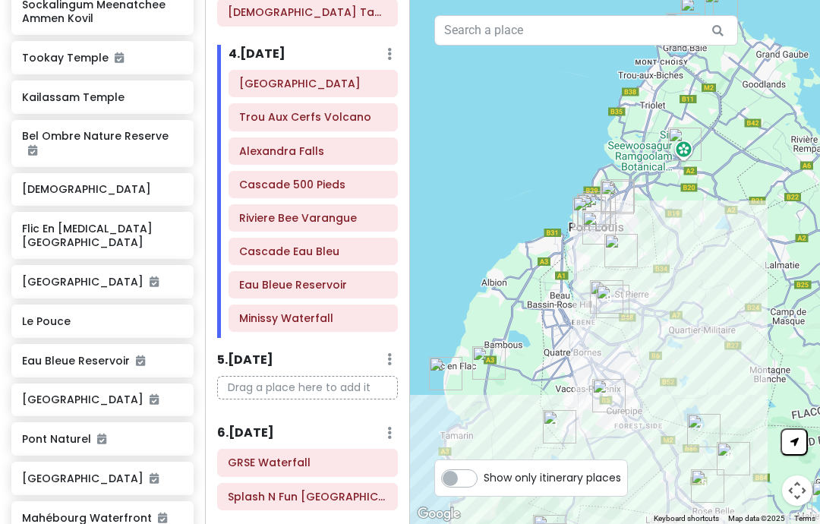
scroll to position [541, 0]
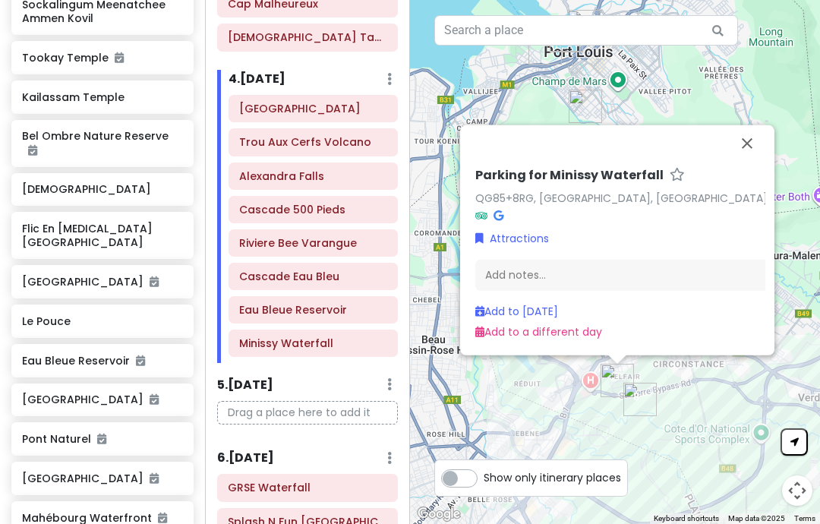
click at [550, 319] on link "Add to Fri 8/15" at bounding box center [516, 311] width 83 height 15
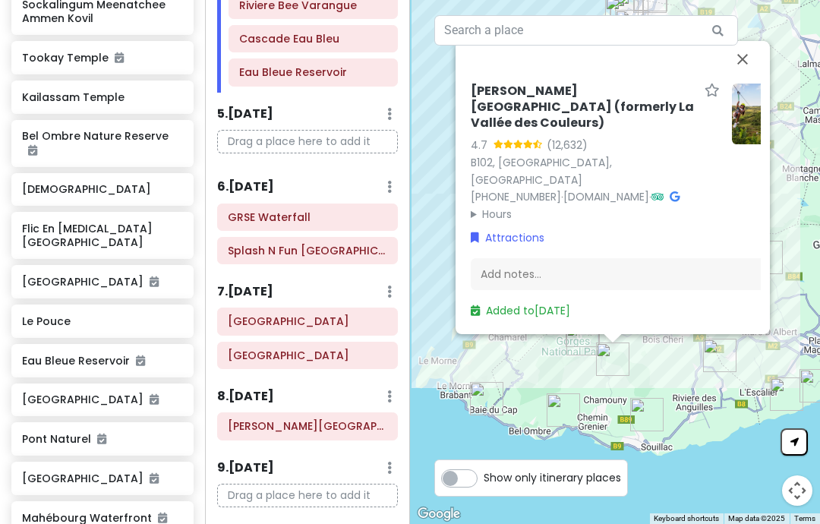
scroll to position [850, 0]
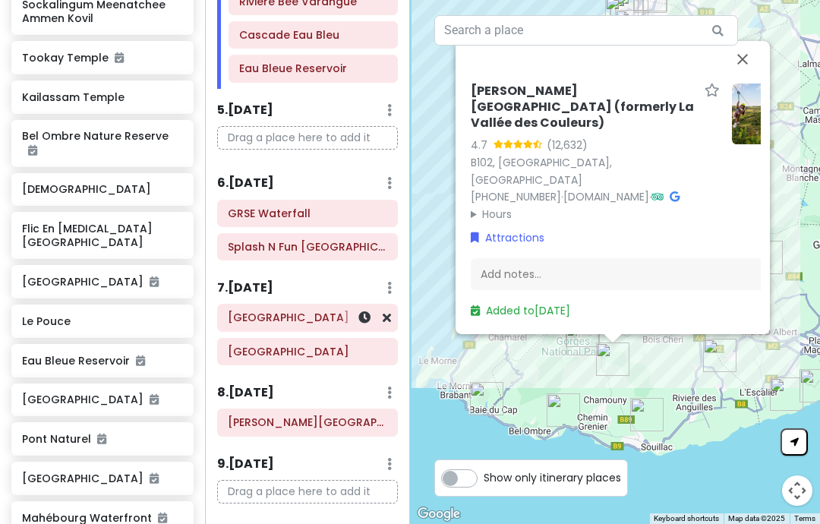
click at [746, 77] on button "Close" at bounding box center [742, 59] width 36 height 36
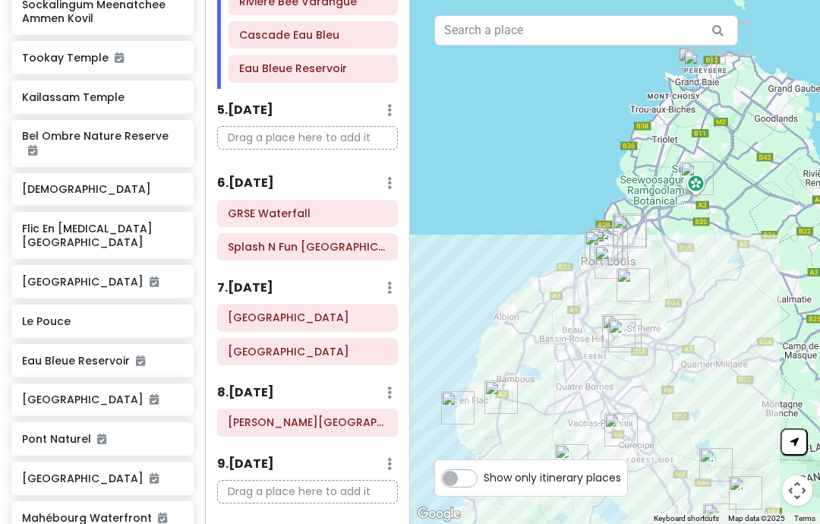
click at [266, 280] on h6 "7 . Mon 8/18" at bounding box center [245, 288] width 56 height 16
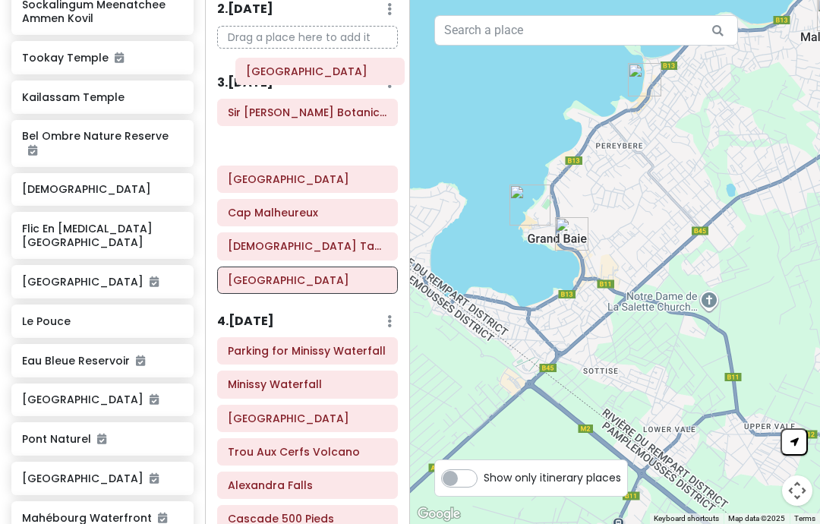
scroll to position [362, 0]
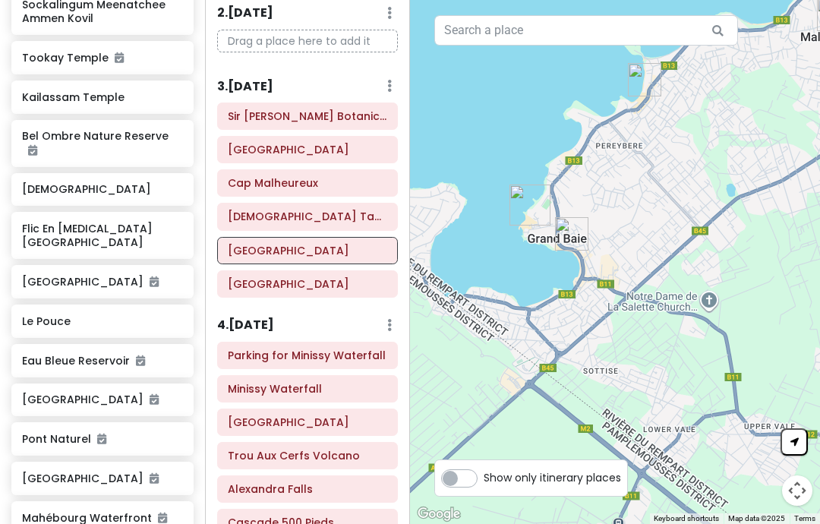
click at [266, 91] on h6 "3 . Thu 8/14" at bounding box center [245, 87] width 56 height 16
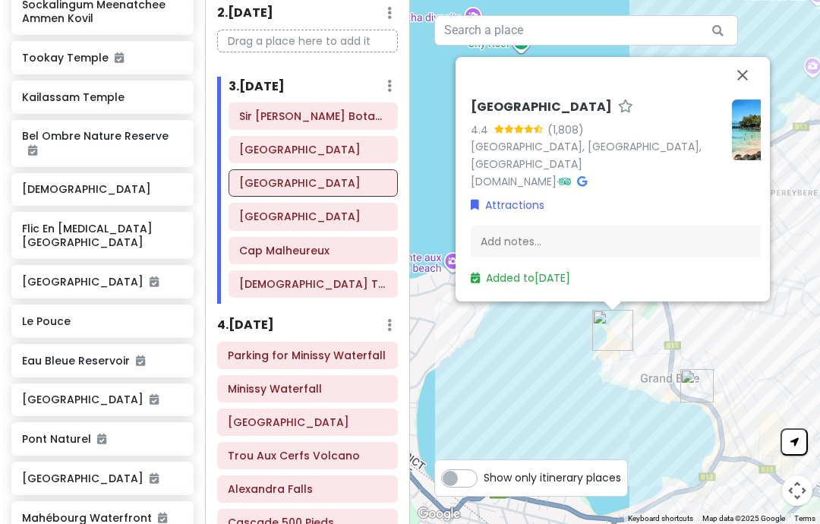
click at [741, 93] on button "Close" at bounding box center [742, 75] width 36 height 36
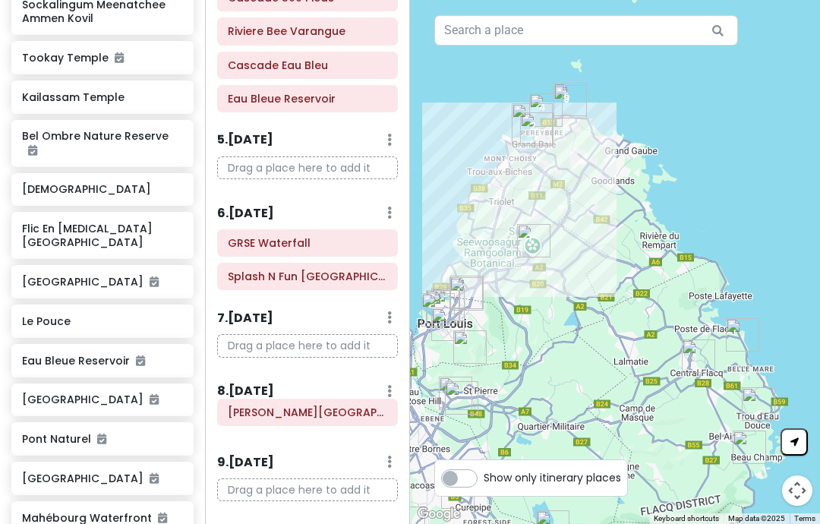
scroll to position [4, 0]
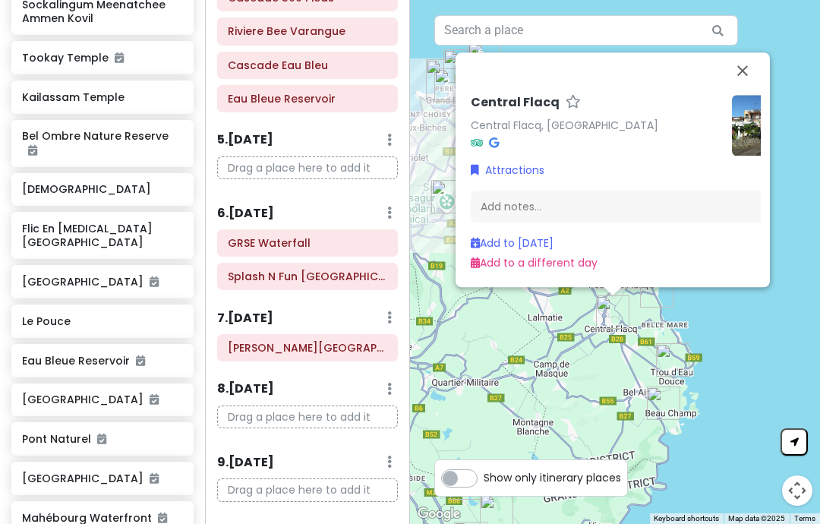
click at [582, 271] on link "Add to a different day" at bounding box center [534, 263] width 127 height 15
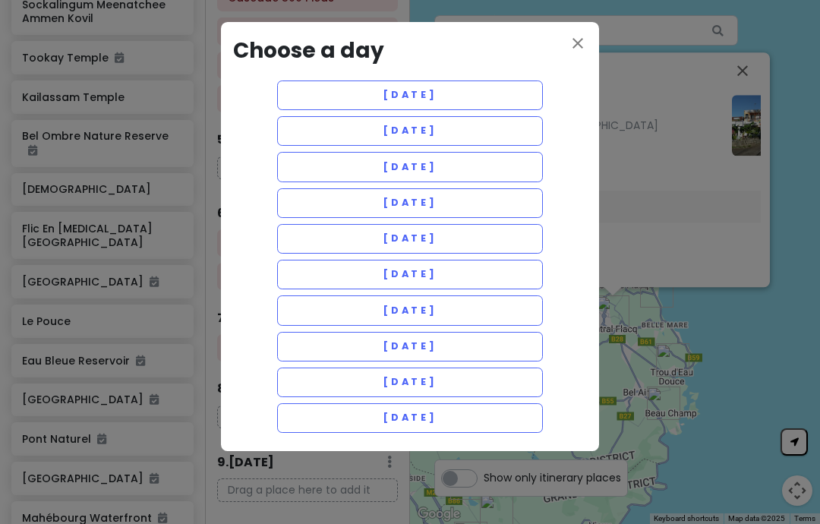
scroll to position [0, 0]
click at [516, 273] on button "Sunday 8/17" at bounding box center [410, 275] width 266 height 30
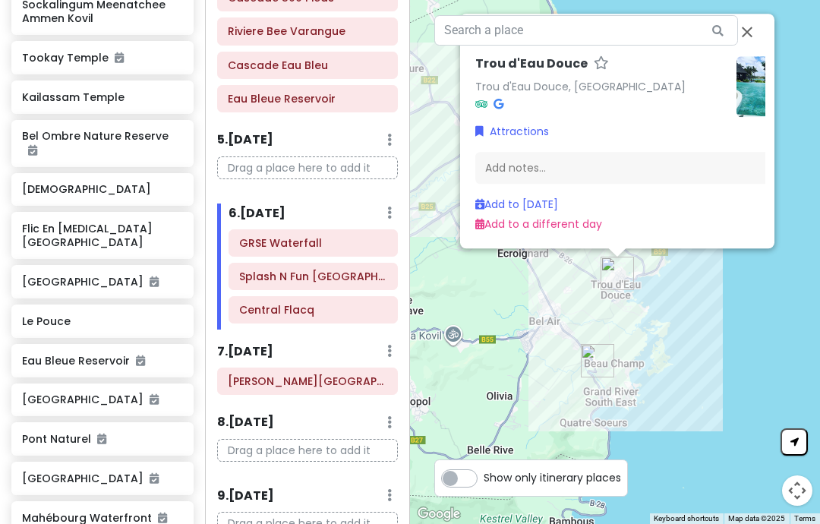
click at [545, 212] on link "Add to Sun 8/17" at bounding box center [516, 204] width 83 height 15
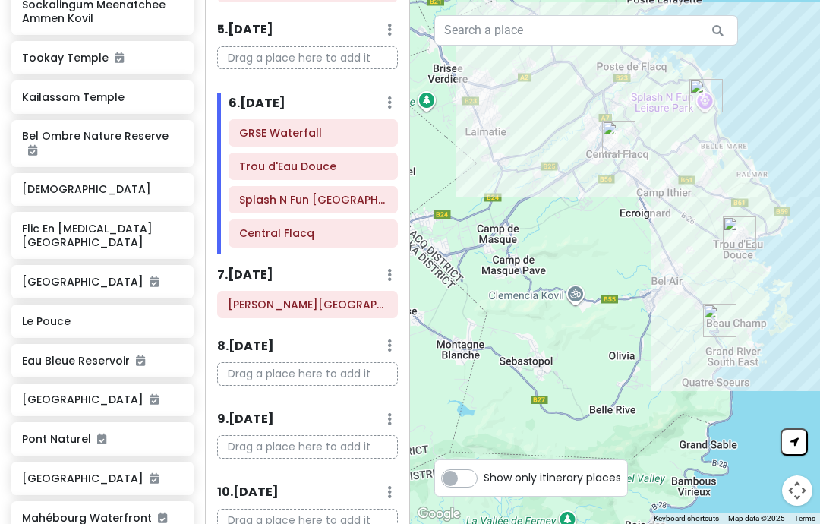
scroll to position [995, 0]
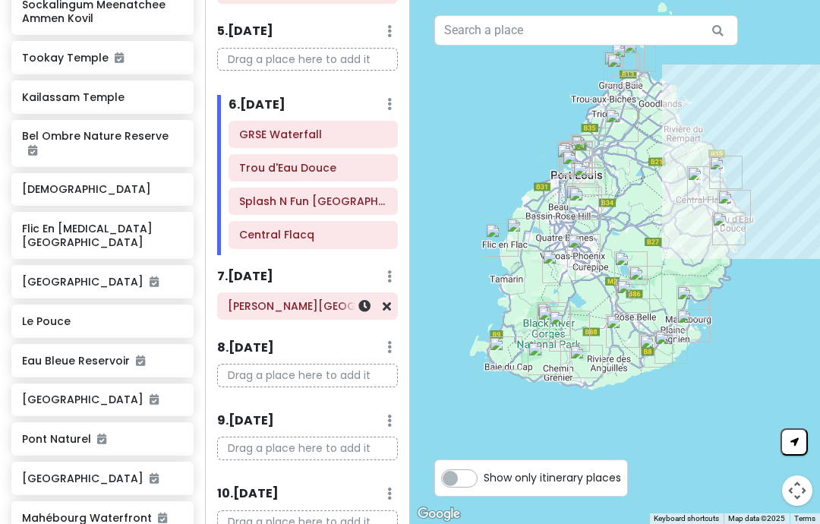
click at [289, 299] on h6 "[PERSON_NAME][GEOGRAPHIC_DATA] (formerly La Vallée des Couleurs)" at bounding box center [307, 306] width 159 height 14
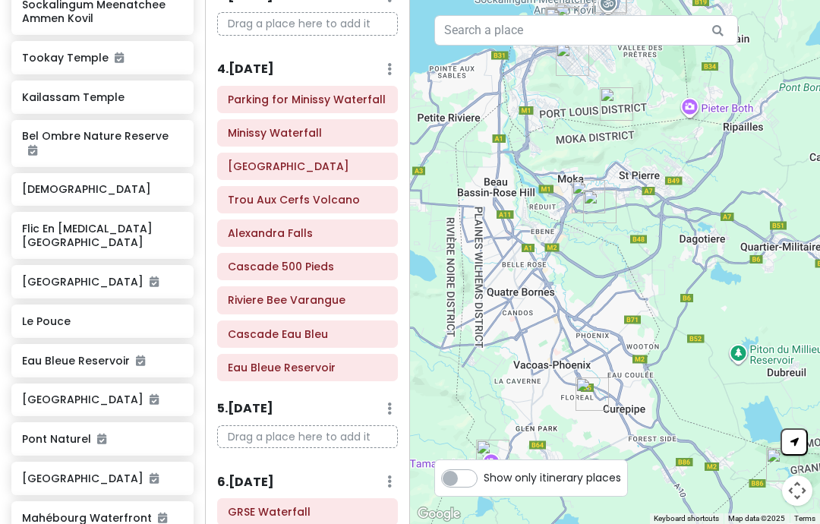
scroll to position [617, 0]
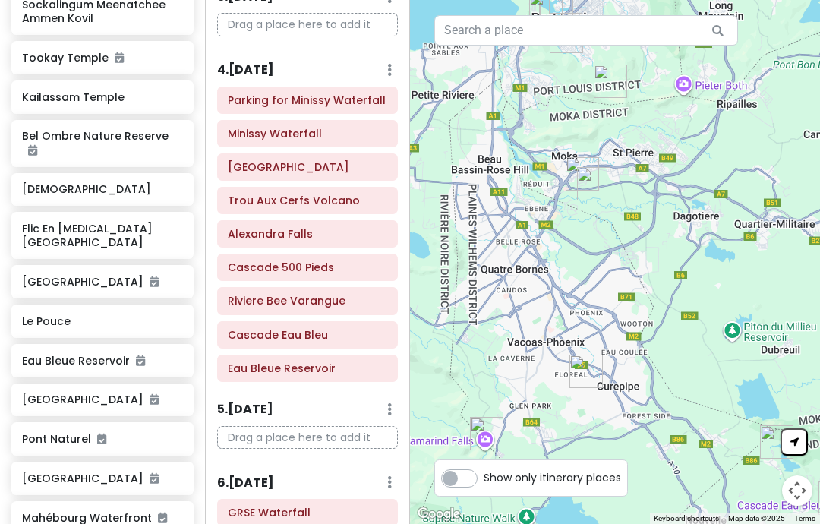
click at [239, 71] on h6 "4 . Fri 8/15" at bounding box center [245, 70] width 57 height 16
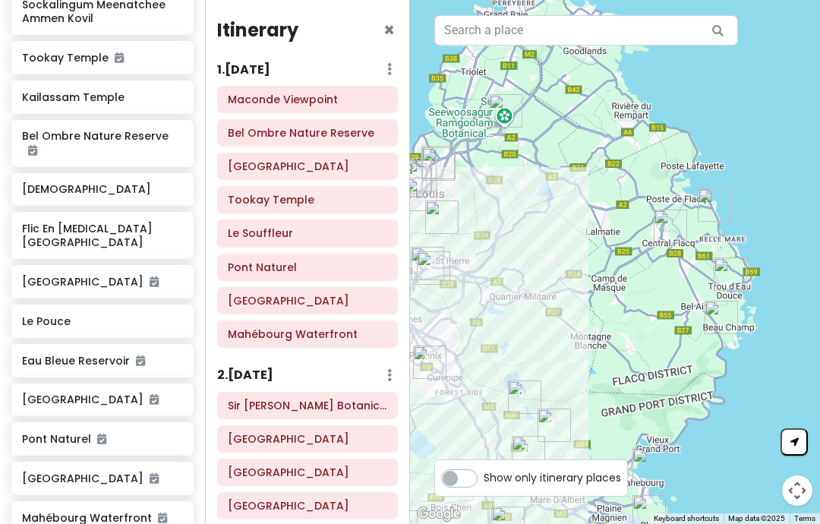
scroll to position [0, 0]
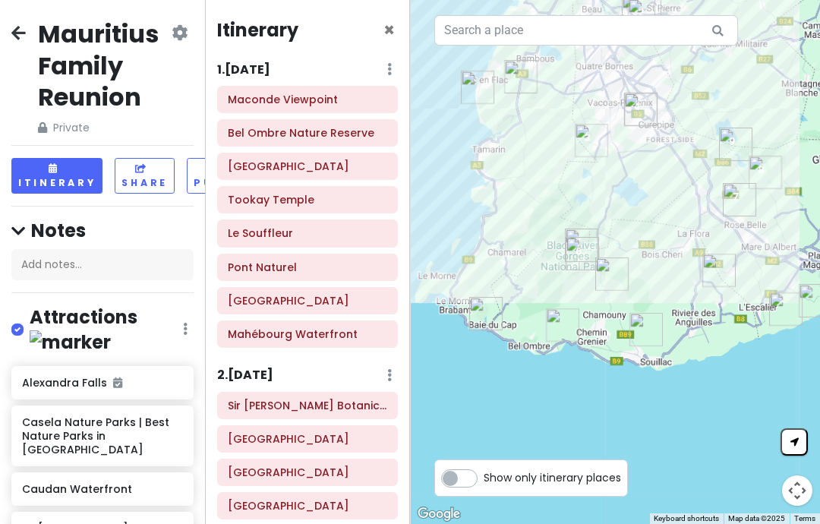
scroll to position [787, 0]
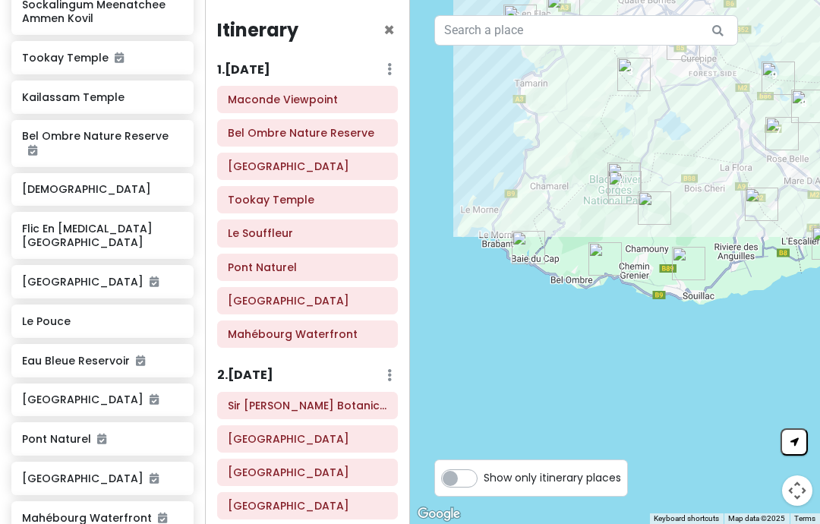
click at [251, 62] on h6 "1 . [DATE]" at bounding box center [243, 70] width 53 height 16
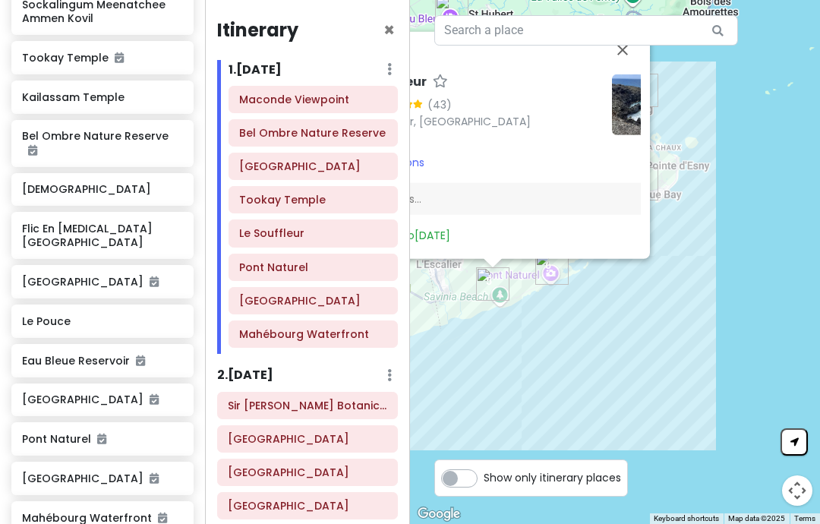
click at [621, 68] on button "Close" at bounding box center [622, 50] width 36 height 36
